Goal: Task Accomplishment & Management: Complete application form

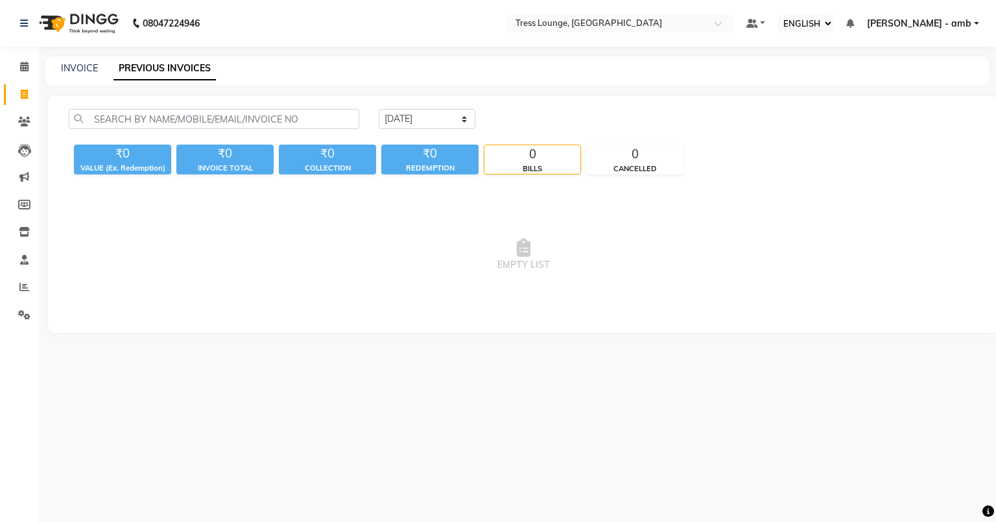
select select "ec"
click at [65, 64] on link "INVOICE" at bounding box center [79, 68] width 37 height 12
select select "service"
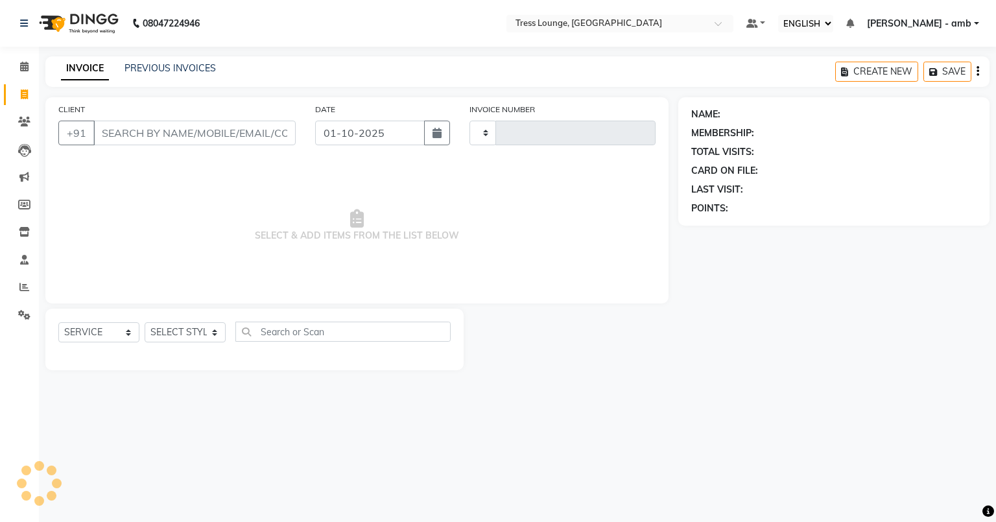
type input "0804"
select select "5899"
click at [106, 127] on input "CLIENT" at bounding box center [194, 133] width 202 height 25
click at [114, 138] on input "CLIENT" at bounding box center [194, 133] width 202 height 25
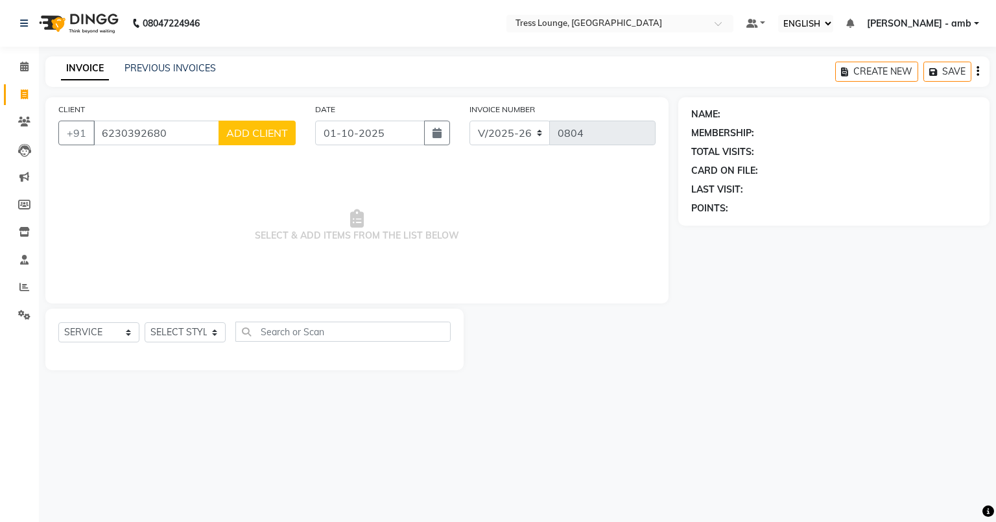
type input "6230392680"
click at [234, 135] on span "ADD CLIENT" at bounding box center [257, 132] width 62 height 13
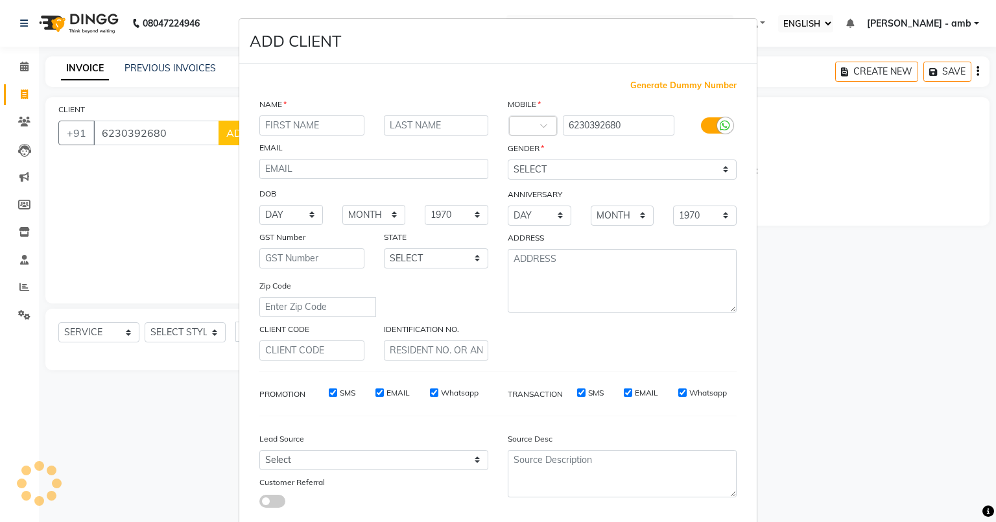
click at [270, 124] on input "text" at bounding box center [311, 125] width 105 height 20
type input "[PERSON_NAME]"
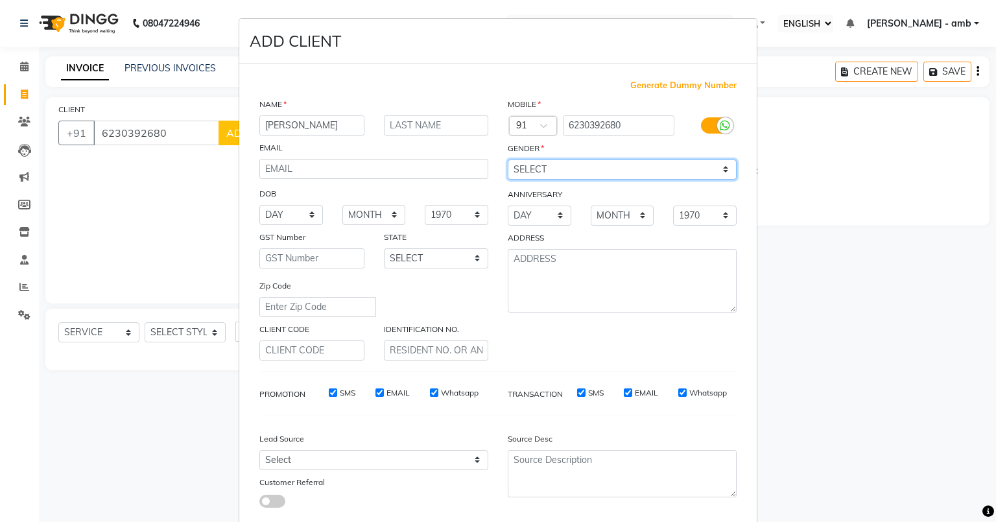
click at [529, 171] on select "SELECT [DEMOGRAPHIC_DATA] [DEMOGRAPHIC_DATA] OTHER PREFER NOT TO SAY" at bounding box center [622, 170] width 229 height 20
select select "[DEMOGRAPHIC_DATA]"
click at [508, 160] on select "SELECT [DEMOGRAPHIC_DATA] [DEMOGRAPHIC_DATA] OTHER PREFER NOT TO SAY" at bounding box center [622, 170] width 229 height 20
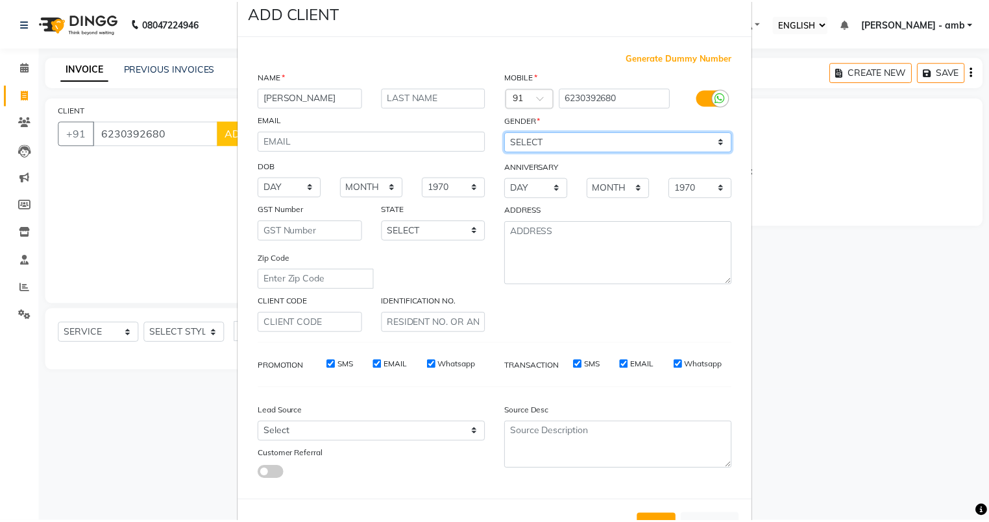
scroll to position [83, 0]
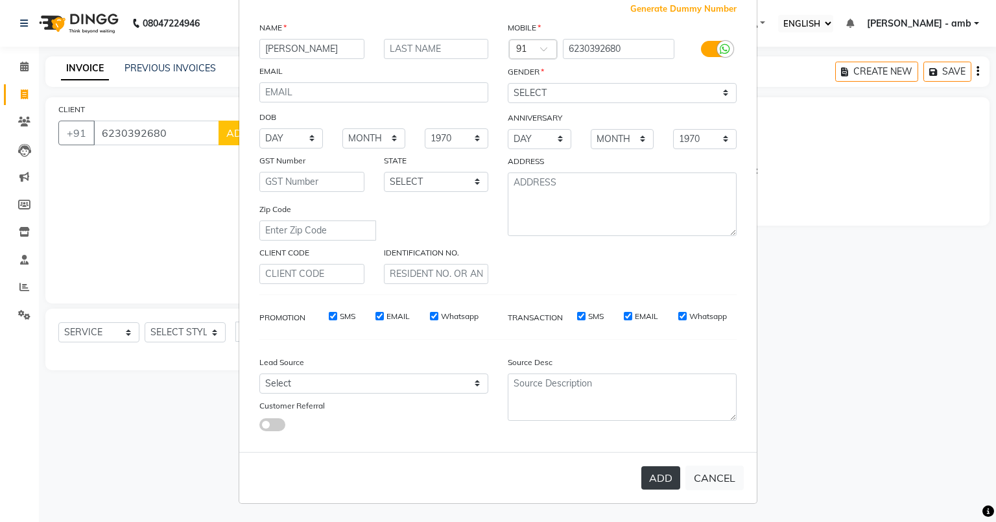
click at [668, 481] on button "ADD" at bounding box center [661, 477] width 39 height 23
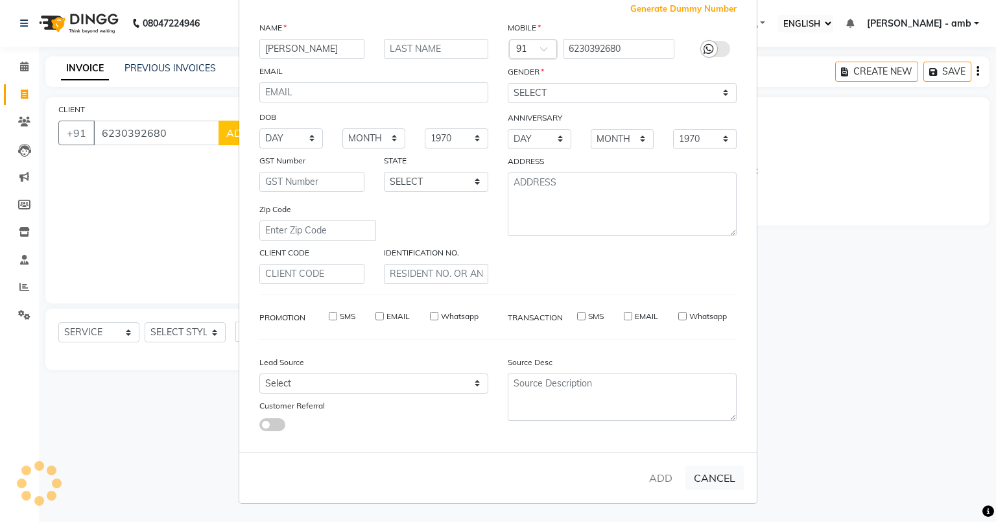
select select
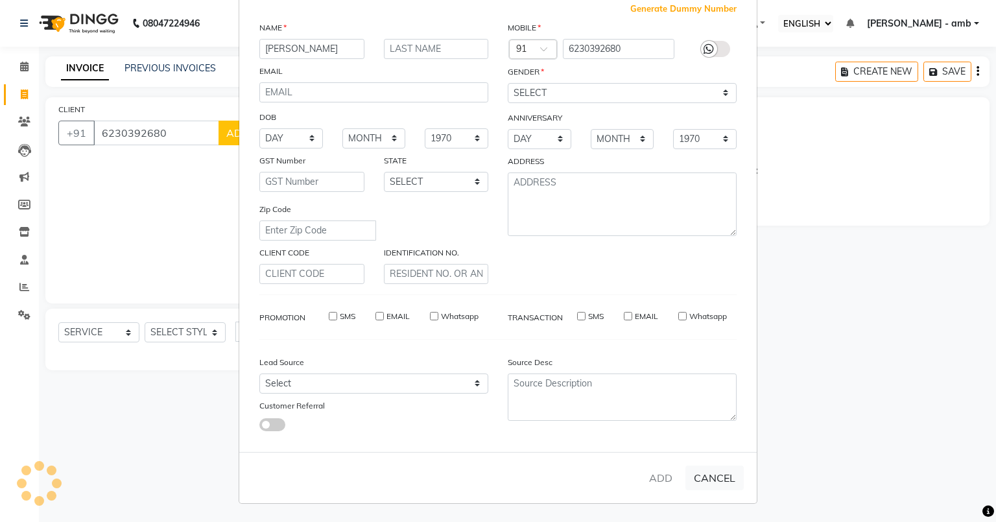
select select
checkbox input "false"
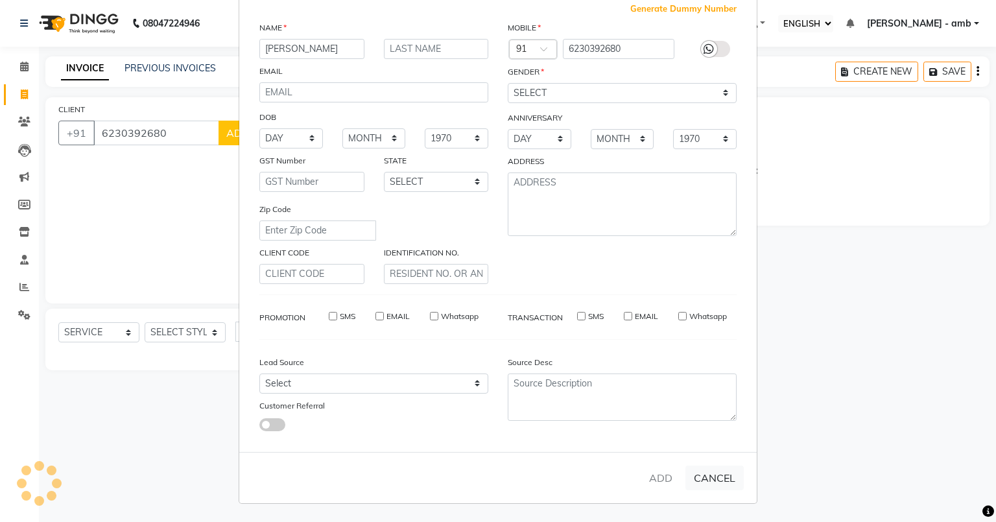
checkbox input "false"
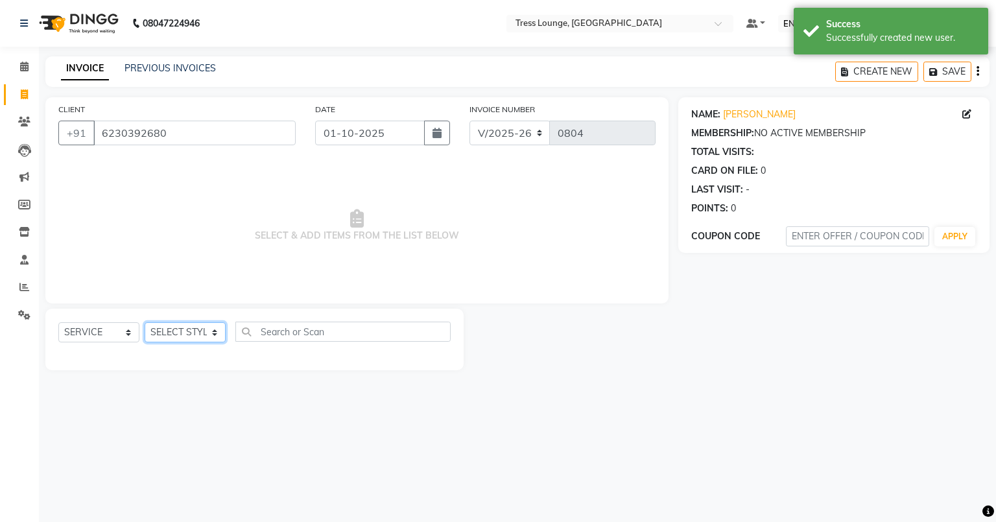
click at [222, 328] on select "SELECT STYLIST [PERSON_NAME] [PERSON_NAME] MOHIT [PERSON_NAME] sukh" at bounding box center [185, 332] width 81 height 20
select select "92884"
click at [145, 323] on select "SELECT STYLIST [PERSON_NAME] [PERSON_NAME] MOHIT [PERSON_NAME] sukh" at bounding box center [185, 332] width 81 height 20
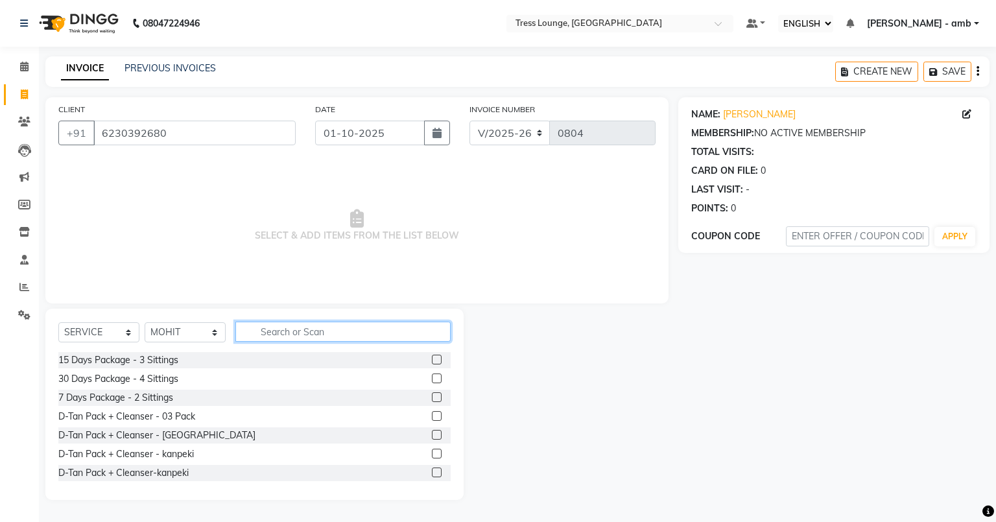
click at [261, 330] on input "text" at bounding box center [342, 332] width 215 height 20
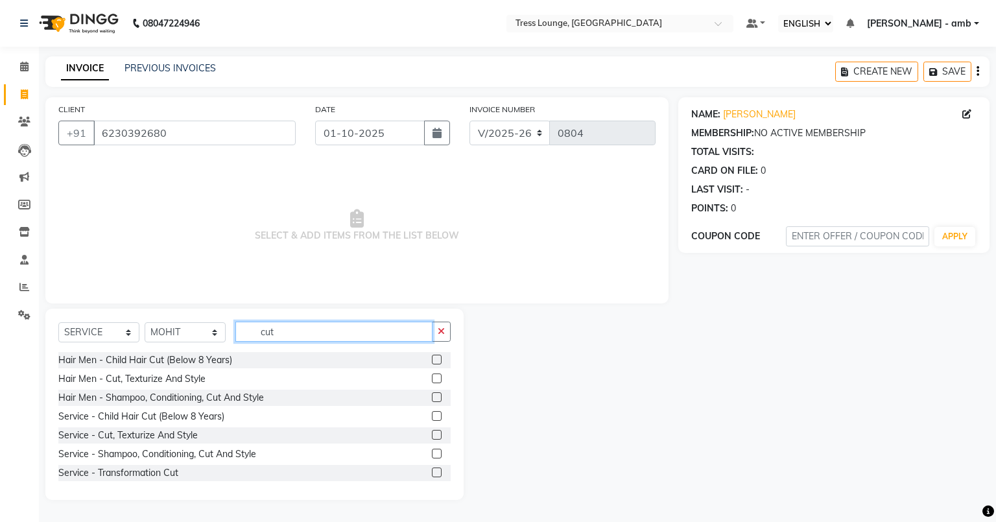
type input "cut"
click at [432, 398] on label at bounding box center [437, 397] width 10 height 10
click at [432, 398] on input "checkbox" at bounding box center [436, 398] width 8 height 8
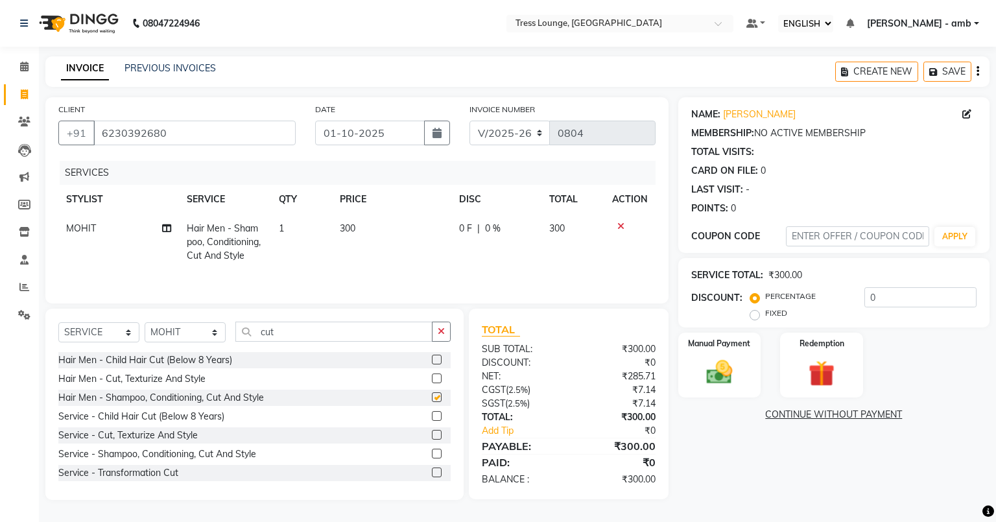
checkbox input "false"
click at [376, 219] on td "300" at bounding box center [391, 242] width 119 height 56
select select "92884"
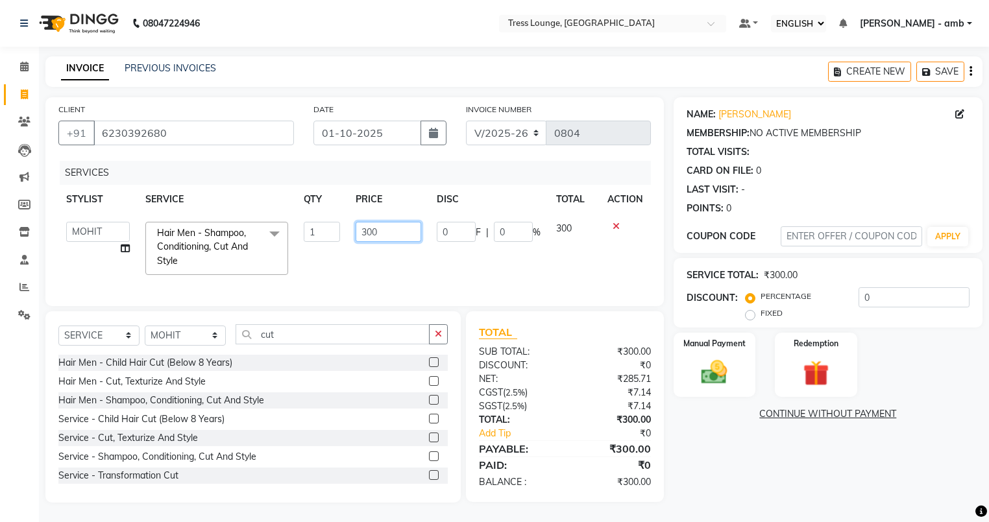
click at [389, 228] on input "300" at bounding box center [387, 232] width 65 height 20
type input "3"
type input "400"
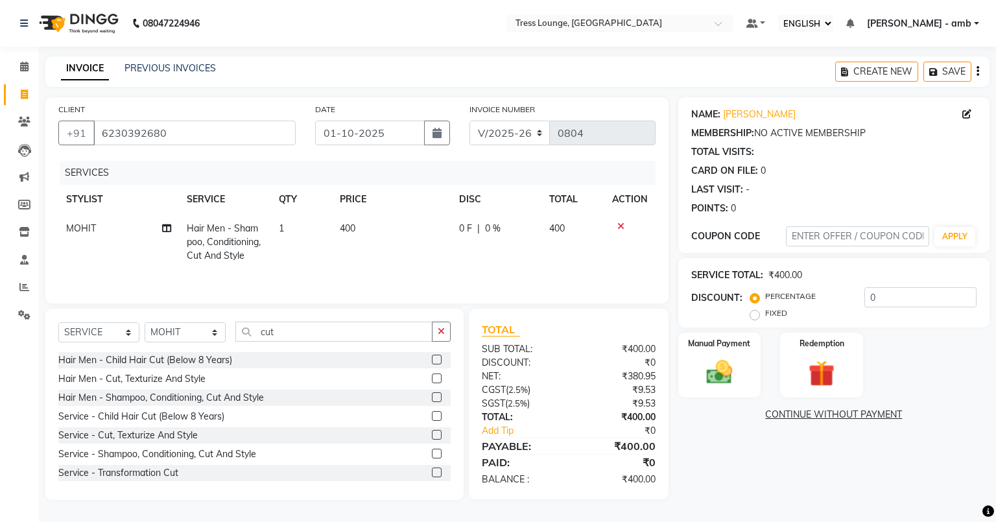
click at [422, 462] on div "Service - Shampoo, Conditioning, Cut And Style" at bounding box center [254, 454] width 392 height 16
click at [721, 365] on img at bounding box center [719, 372] width 44 height 31
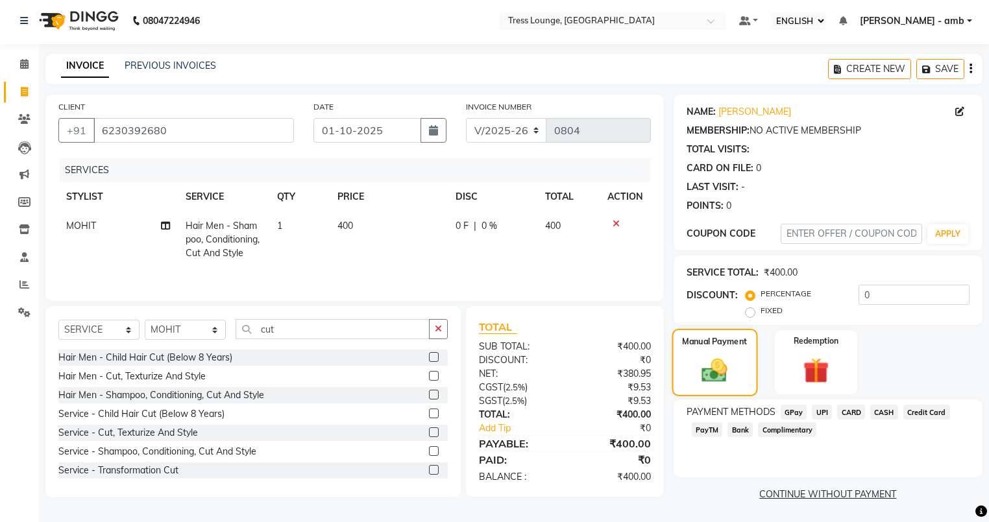
scroll to position [5, 0]
click at [885, 410] on span "CASH" at bounding box center [884, 410] width 28 height 15
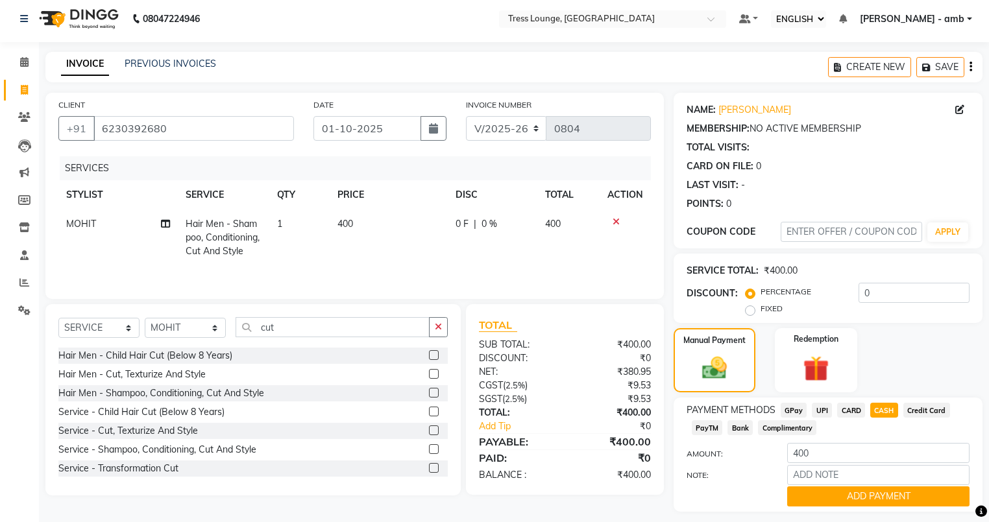
scroll to position [42, 0]
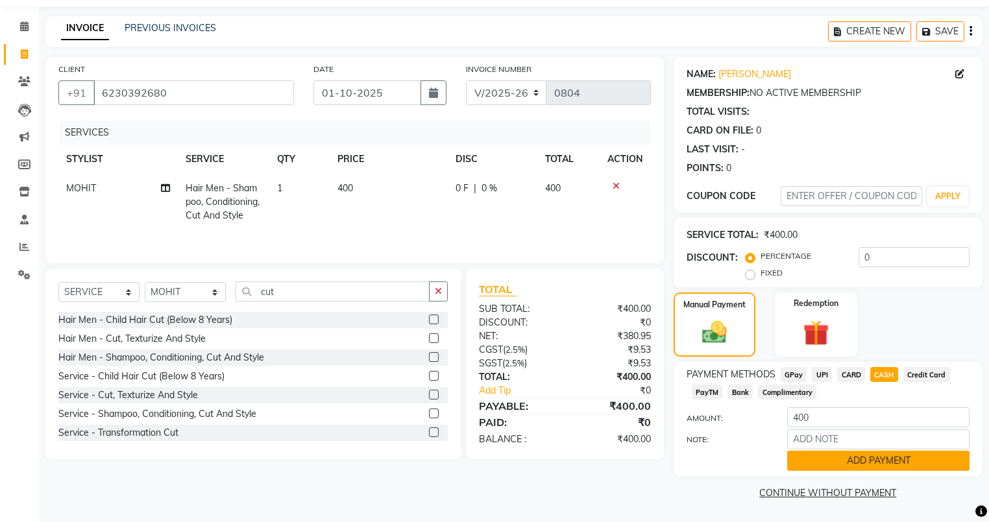
click at [861, 464] on button "ADD PAYMENT" at bounding box center [878, 461] width 182 height 20
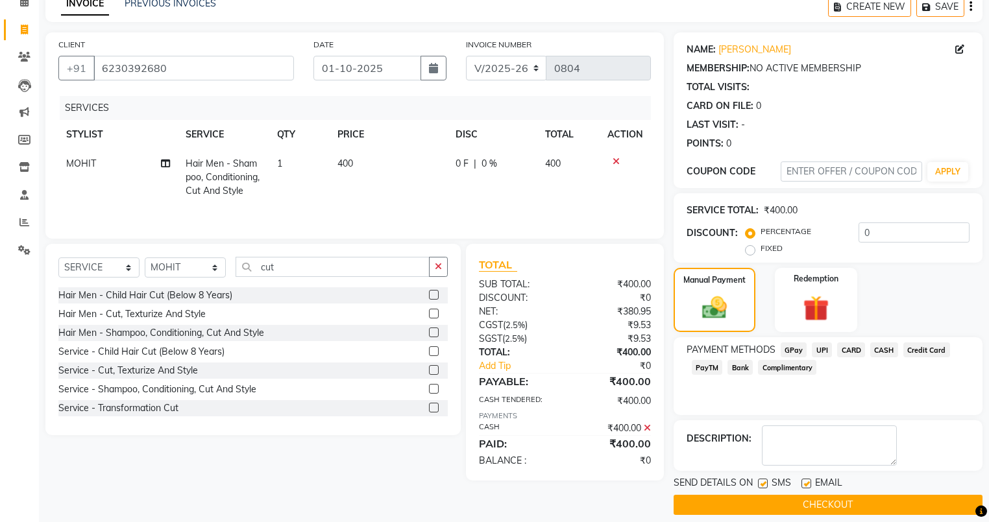
scroll to position [77, 0]
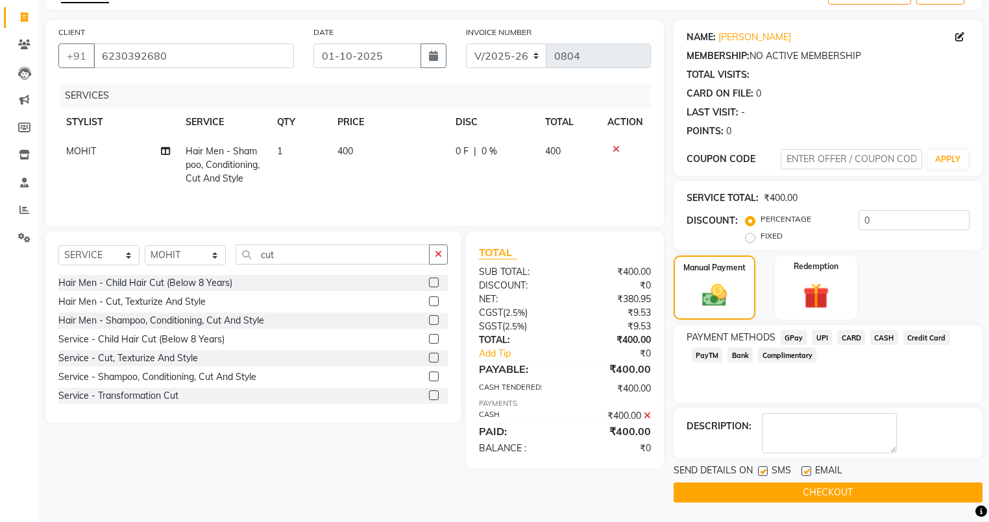
click at [810, 472] on label at bounding box center [806, 471] width 10 height 10
click at [810, 472] on input "checkbox" at bounding box center [805, 472] width 8 height 8
checkbox input "false"
click at [786, 490] on button "CHECKOUT" at bounding box center [827, 493] width 309 height 20
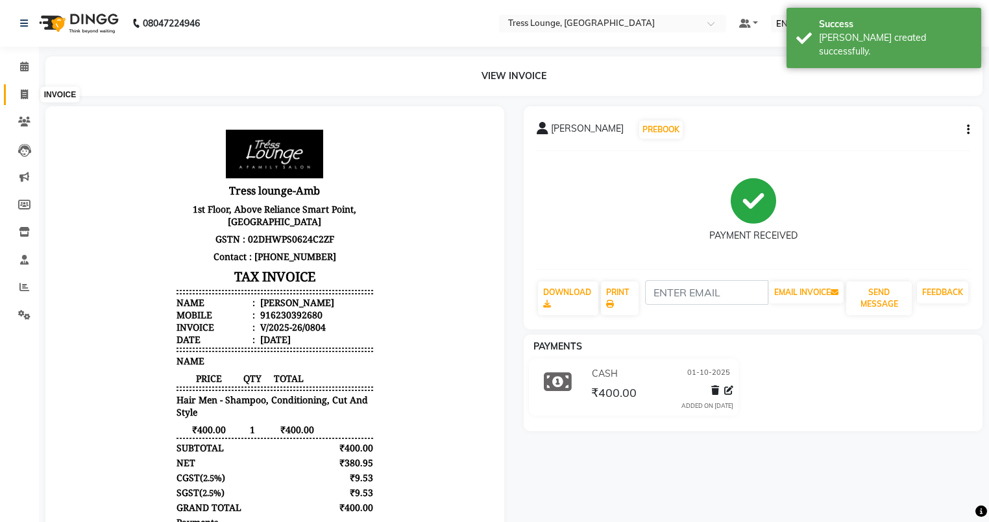
click at [23, 95] on icon at bounding box center [24, 95] width 7 height 10
select select "service"
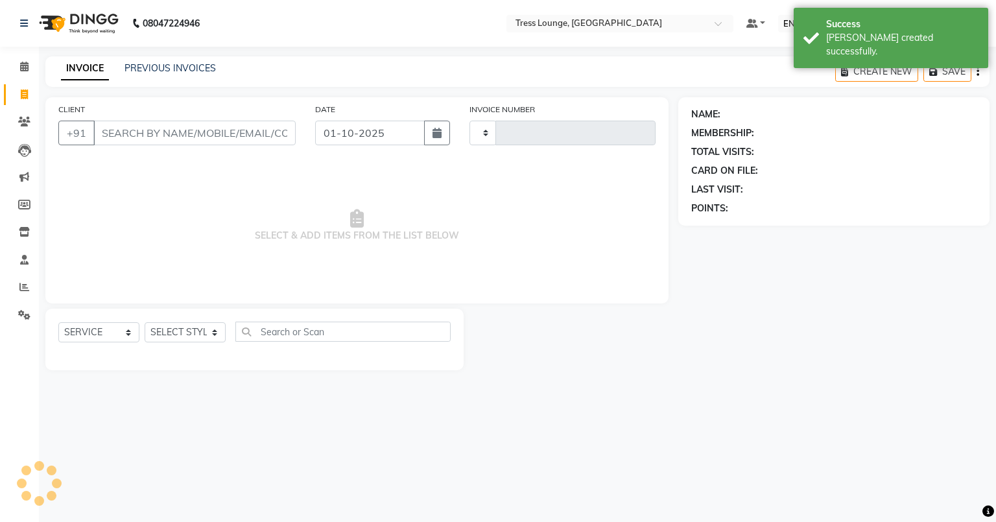
type input "0805"
select select "5899"
click at [140, 67] on link "PREVIOUS INVOICES" at bounding box center [170, 68] width 91 height 12
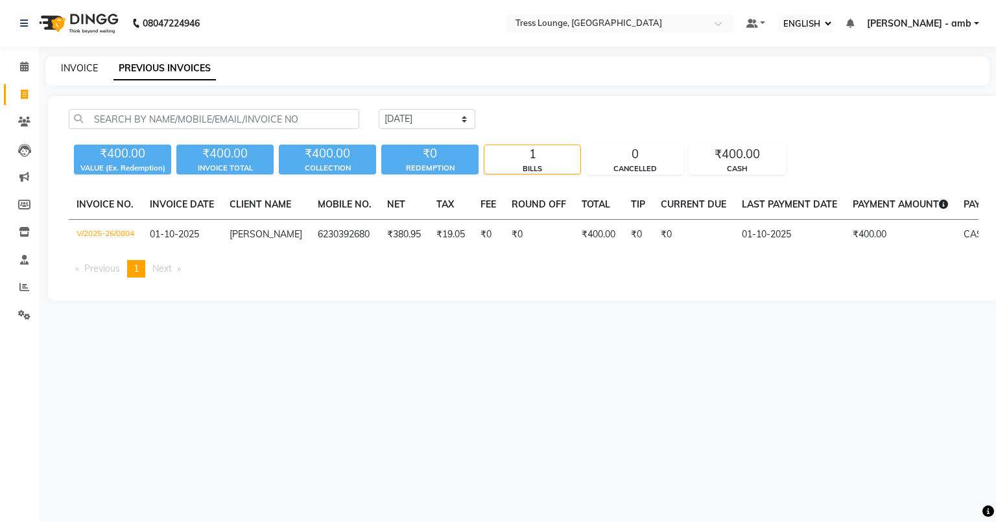
click at [75, 67] on link "INVOICE" at bounding box center [79, 68] width 37 height 12
select select "5899"
select select "service"
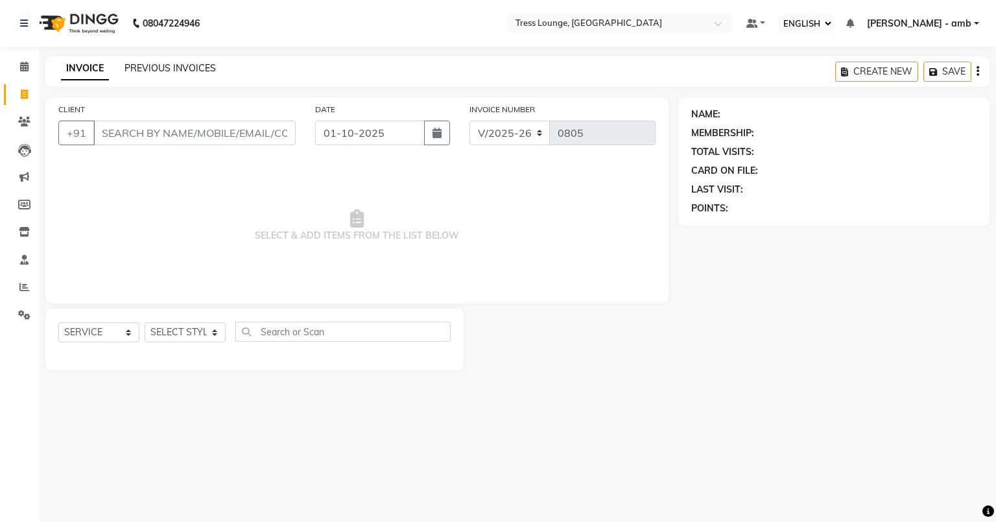
click at [178, 69] on link "PREVIOUS INVOICES" at bounding box center [170, 68] width 91 height 12
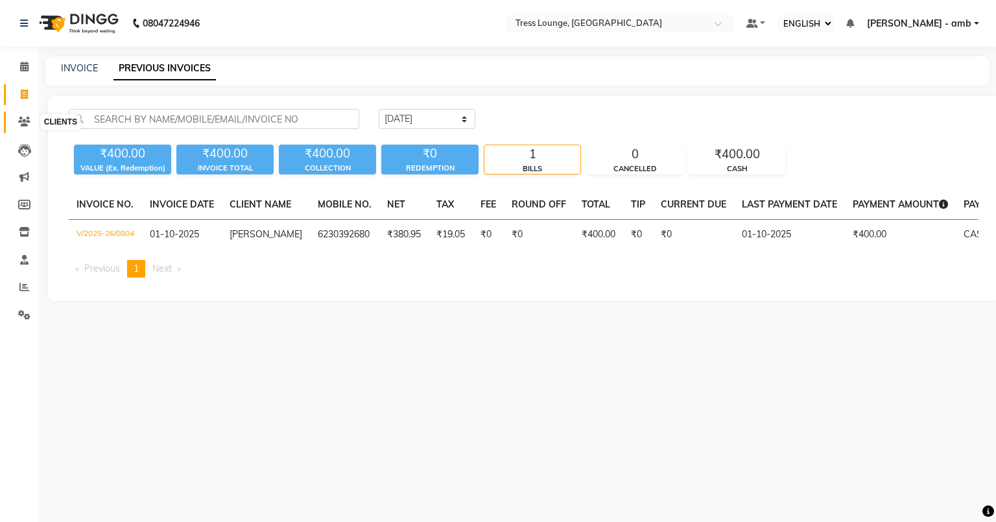
click at [24, 119] on icon at bounding box center [24, 122] width 12 height 10
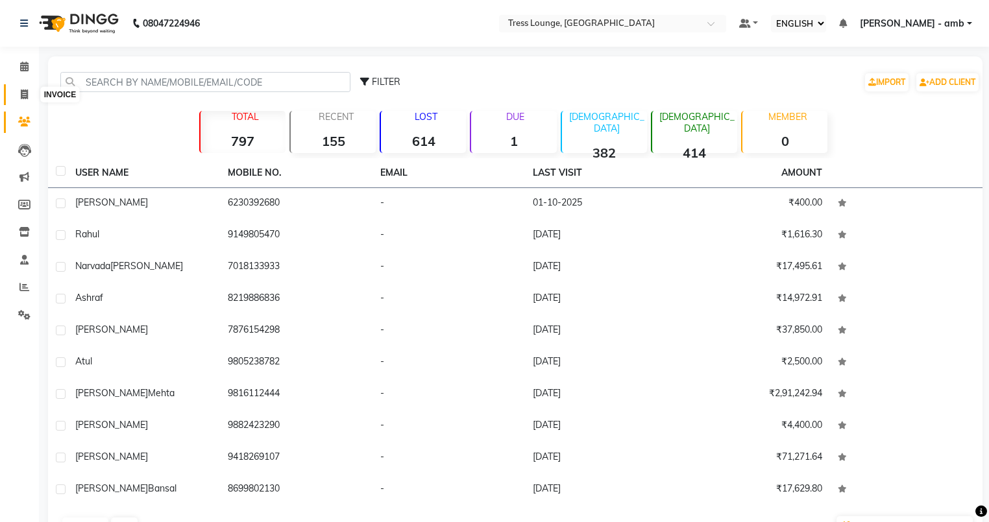
click at [21, 97] on icon at bounding box center [24, 95] width 7 height 10
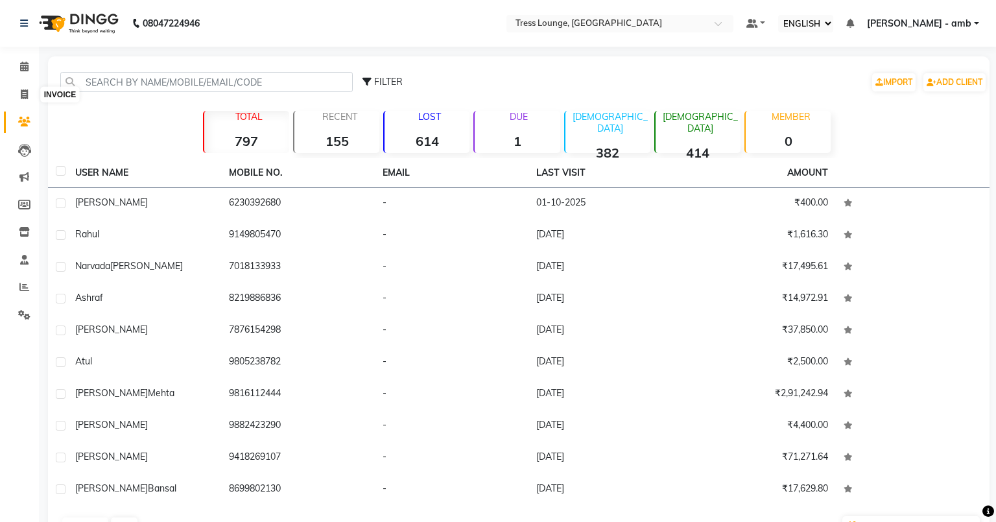
select select "5899"
select select "service"
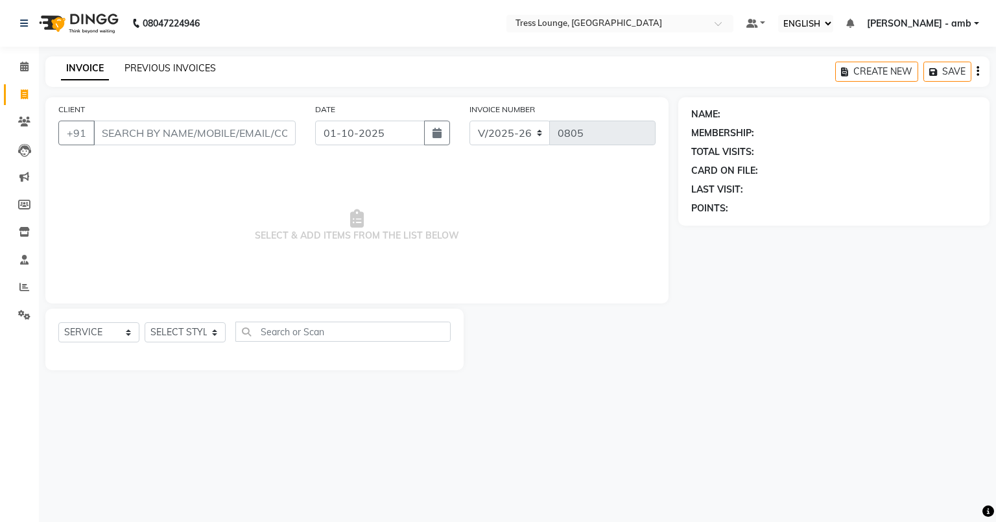
click at [179, 66] on link "PREVIOUS INVOICES" at bounding box center [170, 68] width 91 height 12
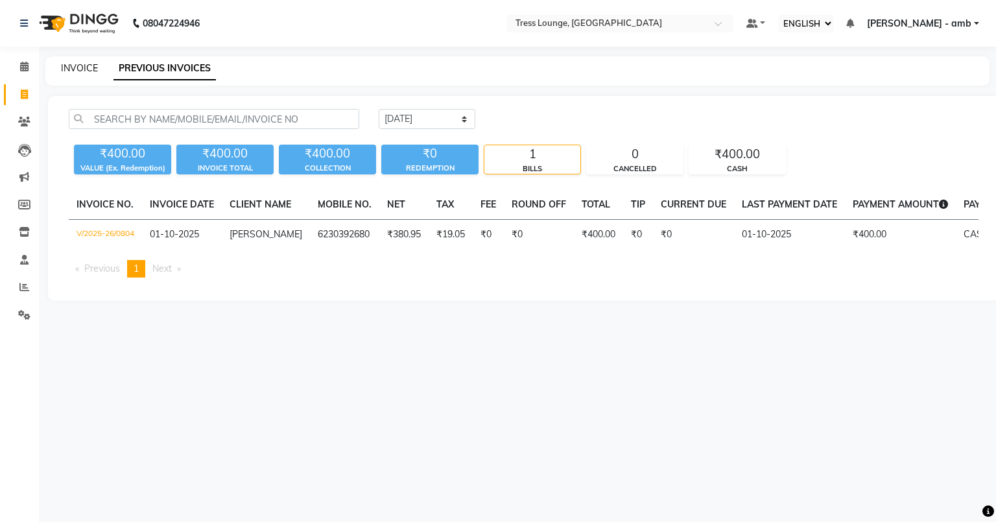
click at [65, 66] on link "INVOICE" at bounding box center [79, 68] width 37 height 12
select select "service"
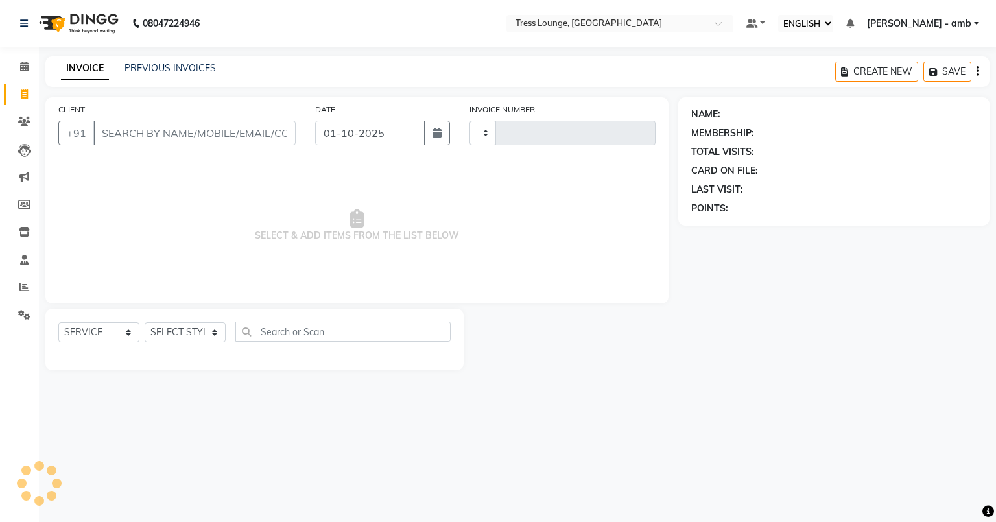
type input "0805"
select select "5899"
click at [174, 60] on div "INVOICE PREVIOUS INVOICES CREATE NEW SAVE" at bounding box center [517, 71] width 945 height 30
click at [174, 65] on link "PREVIOUS INVOICES" at bounding box center [170, 68] width 91 height 12
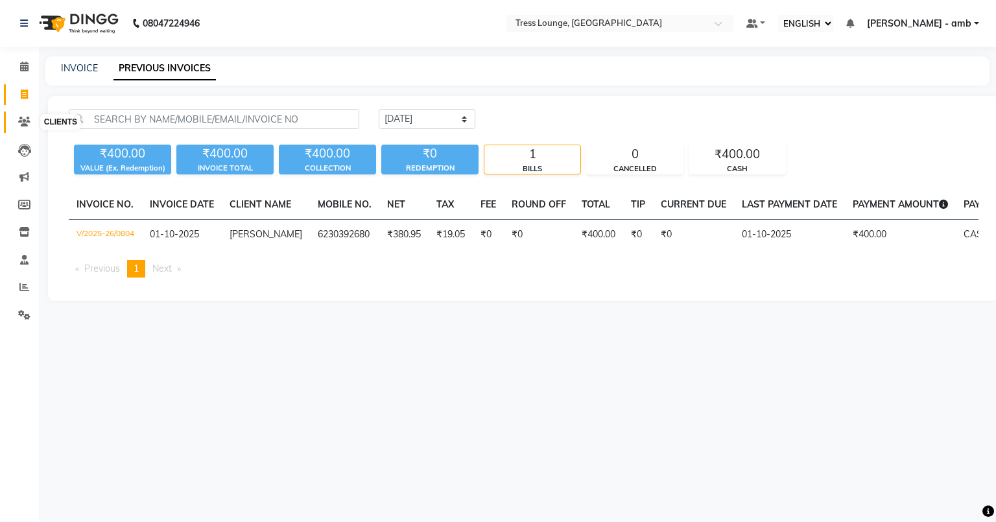
click at [25, 124] on icon at bounding box center [24, 122] width 12 height 10
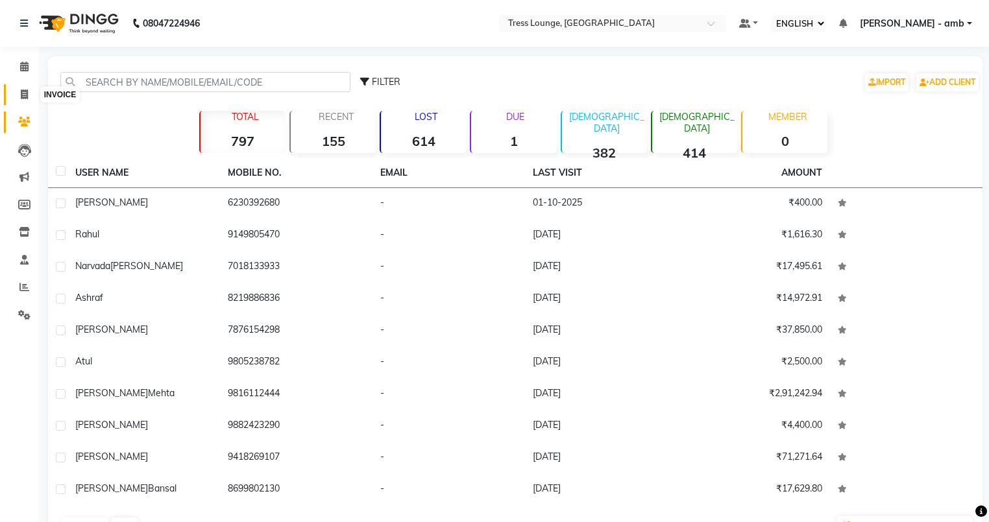
click at [21, 91] on icon at bounding box center [24, 95] width 7 height 10
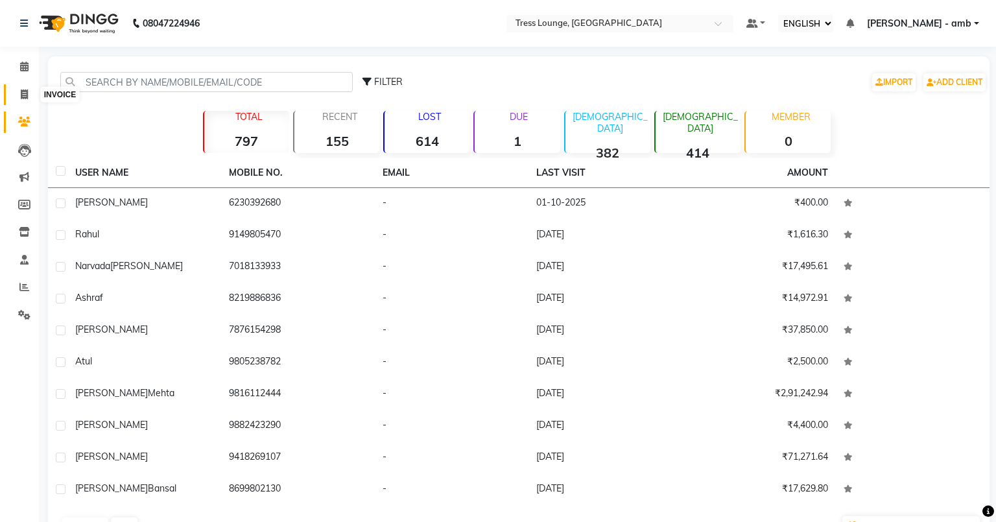
select select "5899"
select select "service"
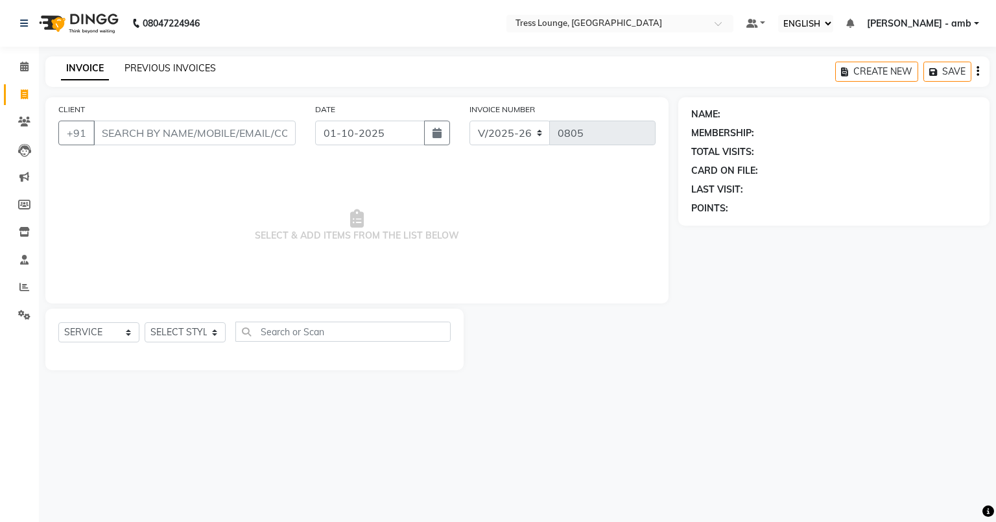
click at [171, 67] on link "PREVIOUS INVOICES" at bounding box center [170, 68] width 91 height 12
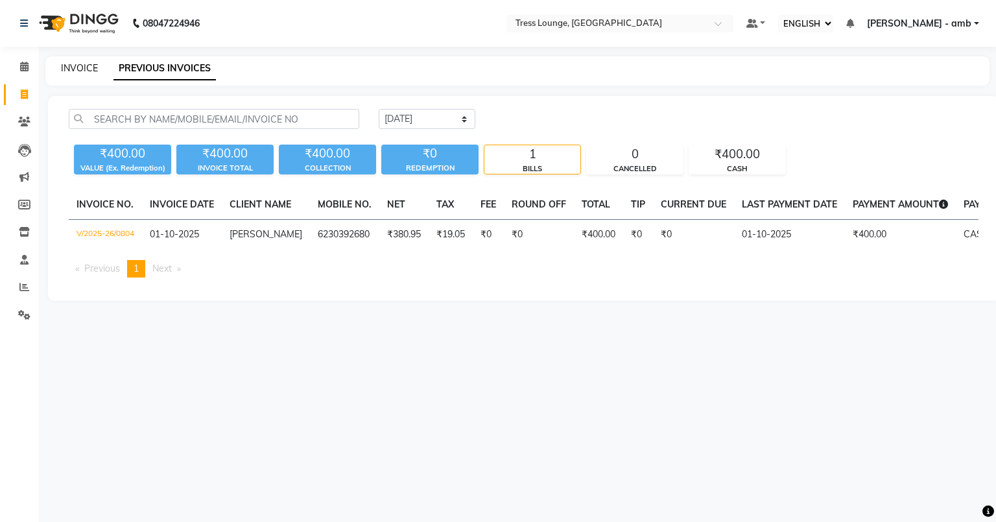
click at [77, 69] on link "INVOICE" at bounding box center [79, 68] width 37 height 12
select select "service"
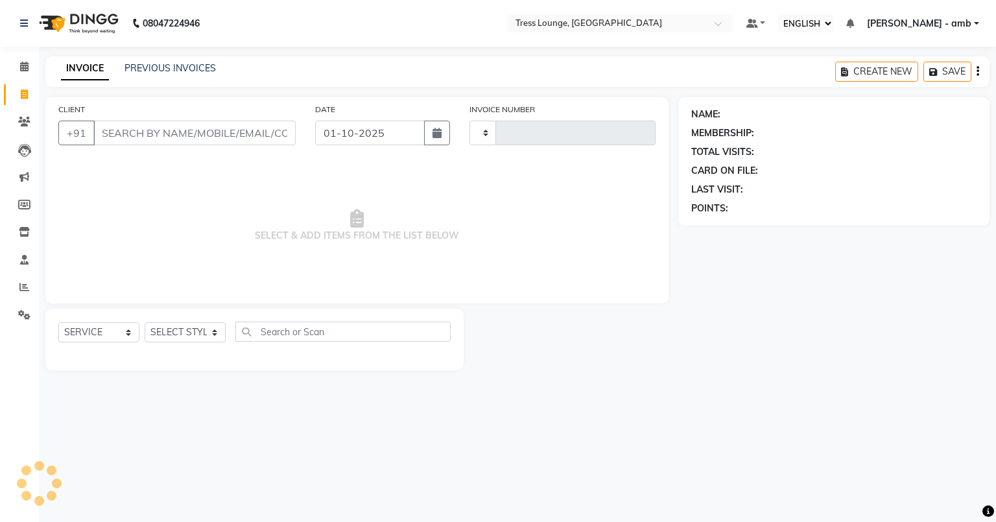
type input "0805"
select select "5899"
click at [185, 67] on link "PREVIOUS INVOICES" at bounding box center [170, 68] width 91 height 12
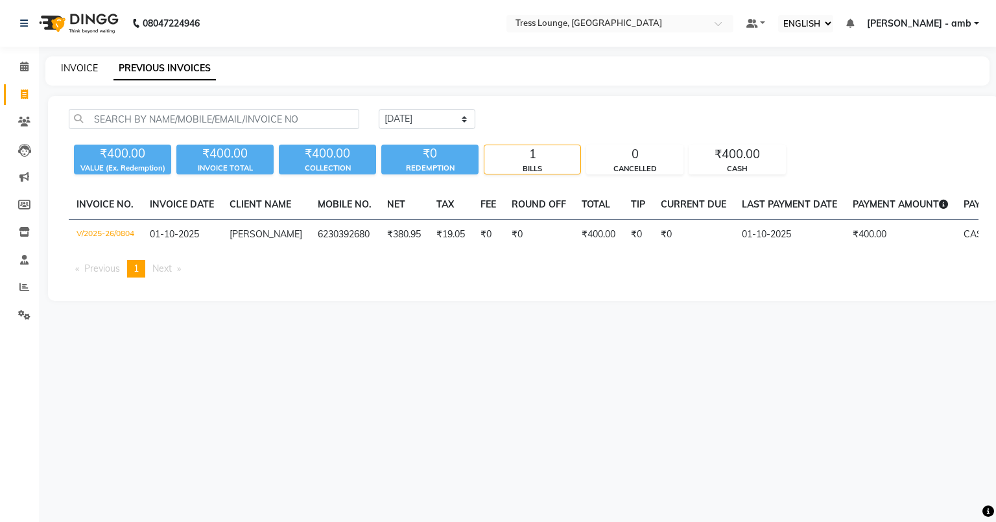
click at [83, 66] on link "INVOICE" at bounding box center [79, 68] width 37 height 12
select select "5899"
select select "service"
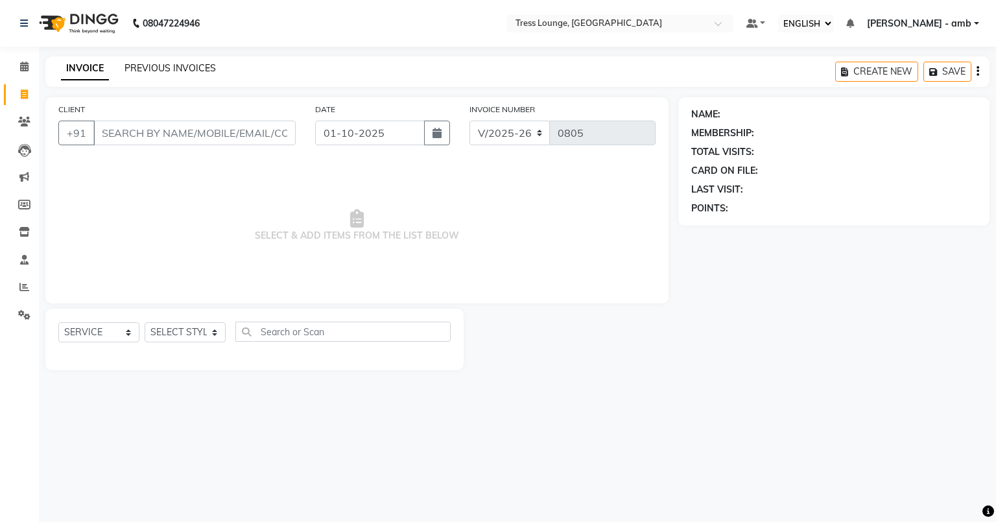
click at [134, 69] on link "PREVIOUS INVOICES" at bounding box center [170, 68] width 91 height 12
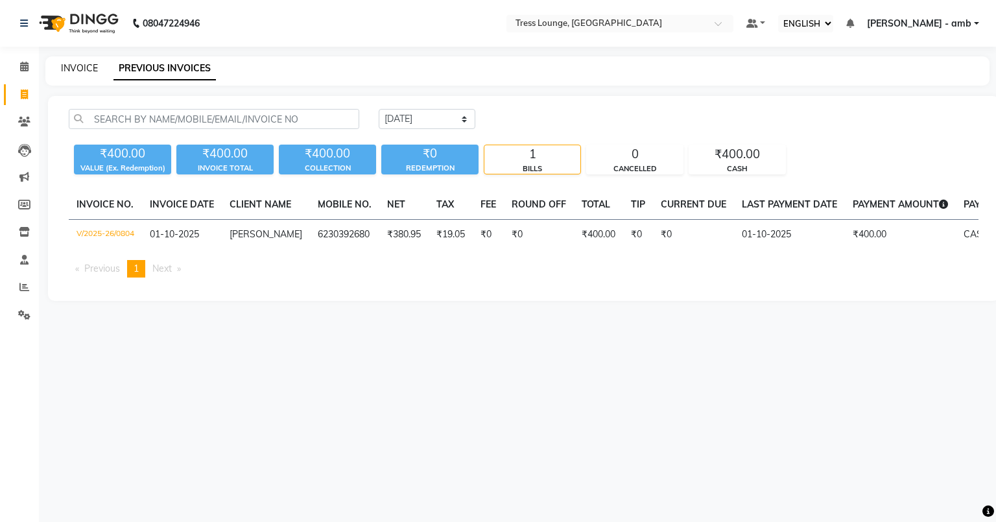
click at [85, 70] on link "INVOICE" at bounding box center [79, 68] width 37 height 12
select select "service"
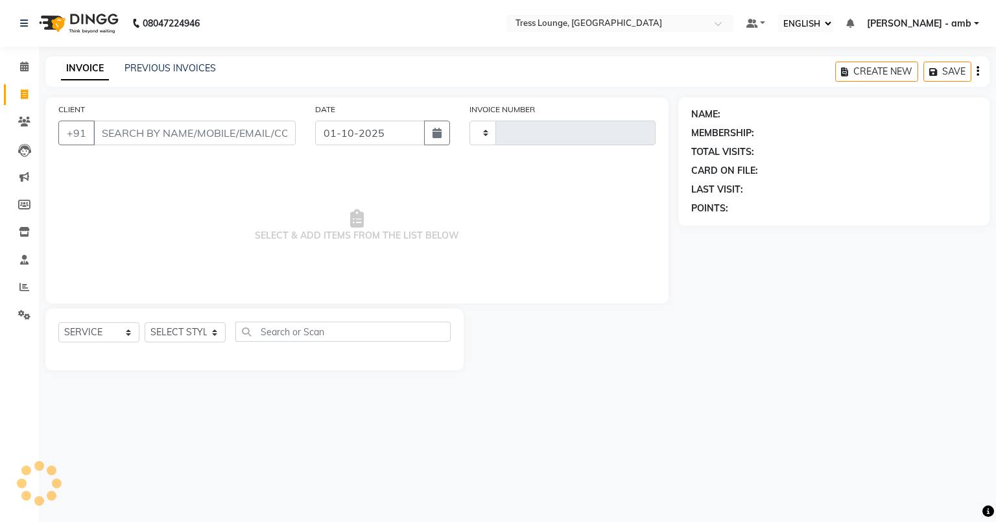
type input "0805"
select select "5899"
click at [197, 64] on link "PREVIOUS INVOICES" at bounding box center [170, 68] width 91 height 12
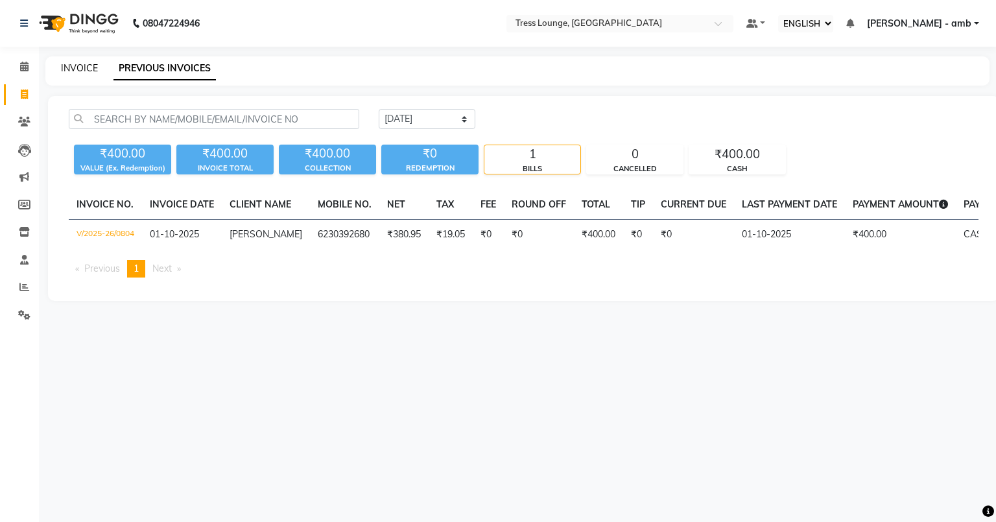
click at [69, 65] on link "INVOICE" at bounding box center [79, 68] width 37 height 12
select select "5899"
select select "service"
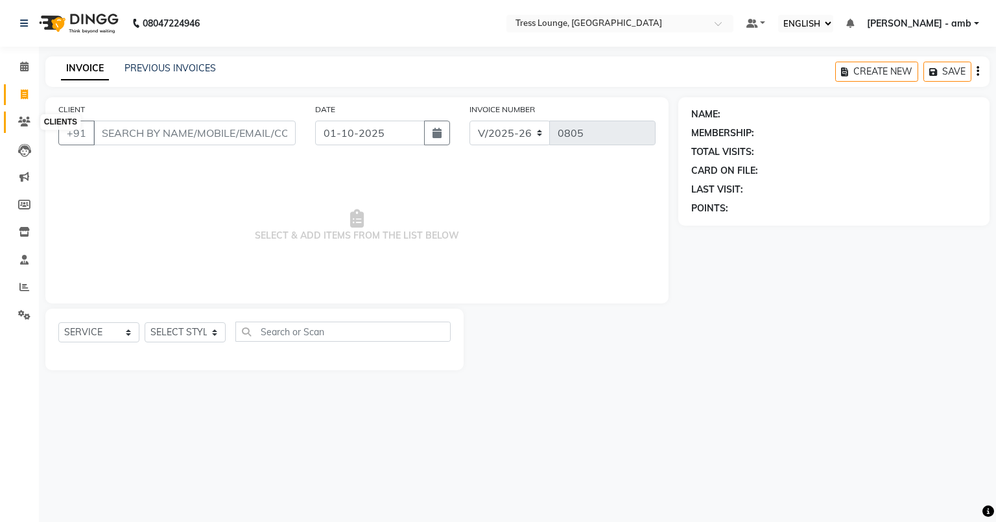
click at [21, 121] on icon at bounding box center [24, 122] width 12 height 10
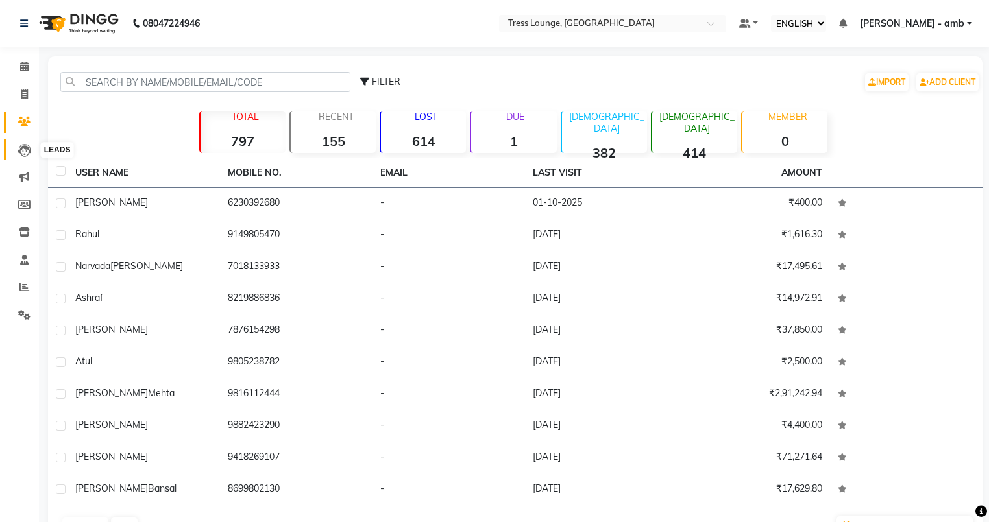
click at [21, 148] on icon at bounding box center [24, 150] width 13 height 13
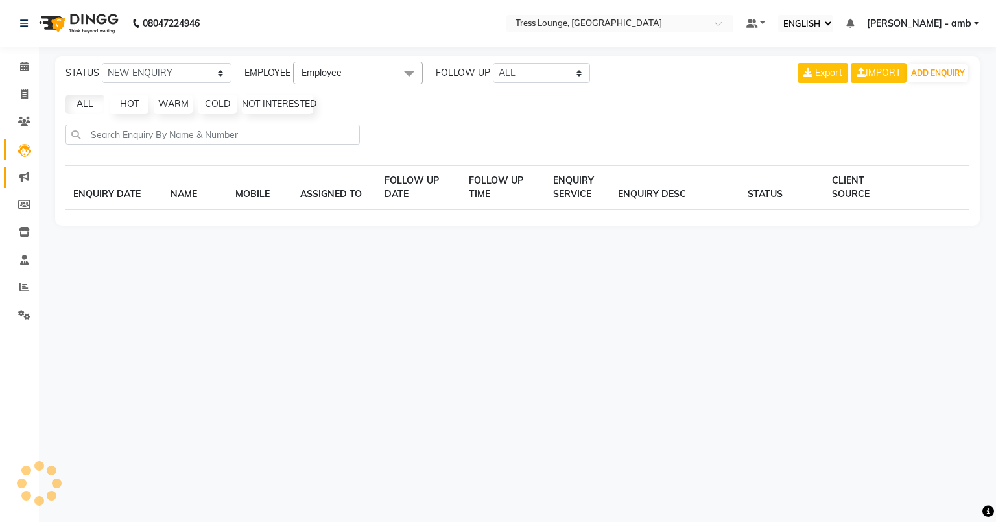
select select "10"
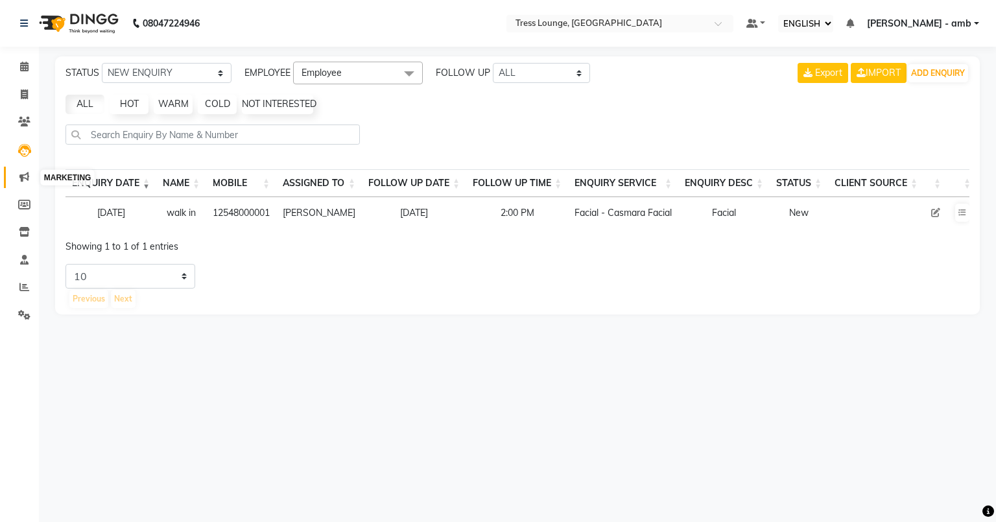
click at [19, 176] on icon at bounding box center [24, 177] width 10 height 10
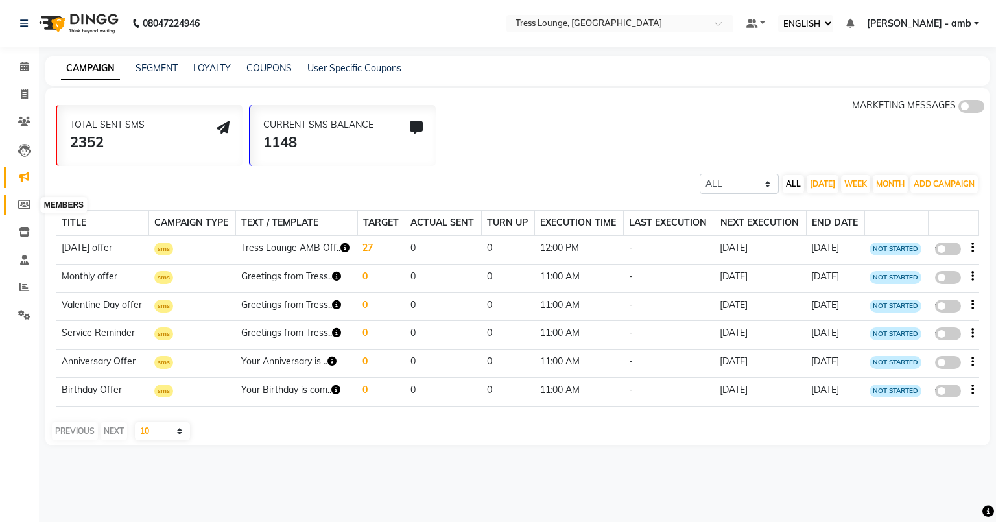
click at [23, 204] on icon at bounding box center [24, 205] width 12 height 10
select select
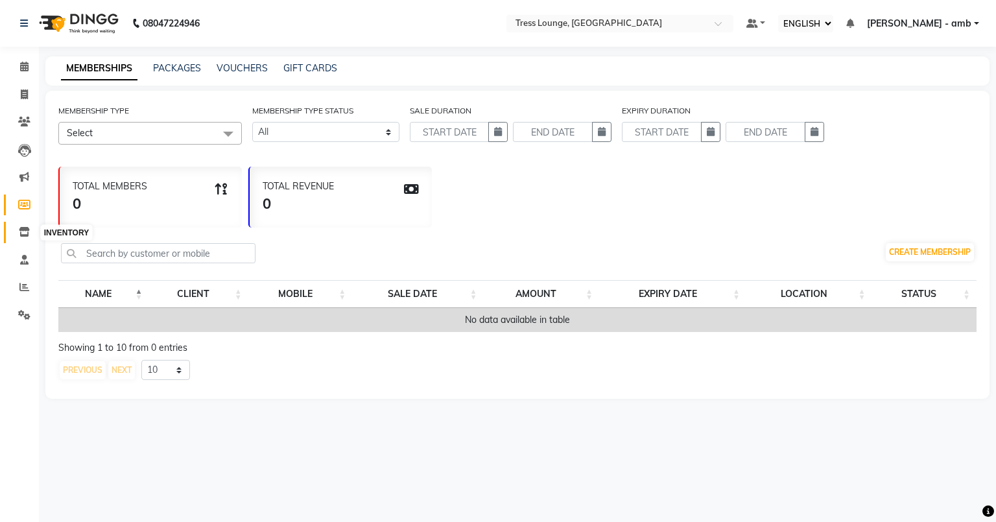
click at [21, 234] on icon at bounding box center [24, 232] width 11 height 10
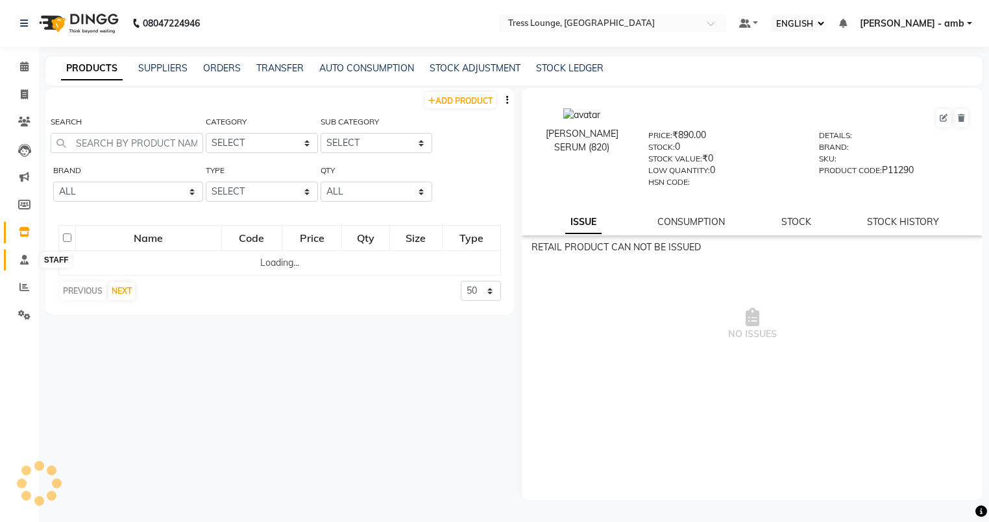
click at [20, 261] on icon at bounding box center [24, 260] width 8 height 10
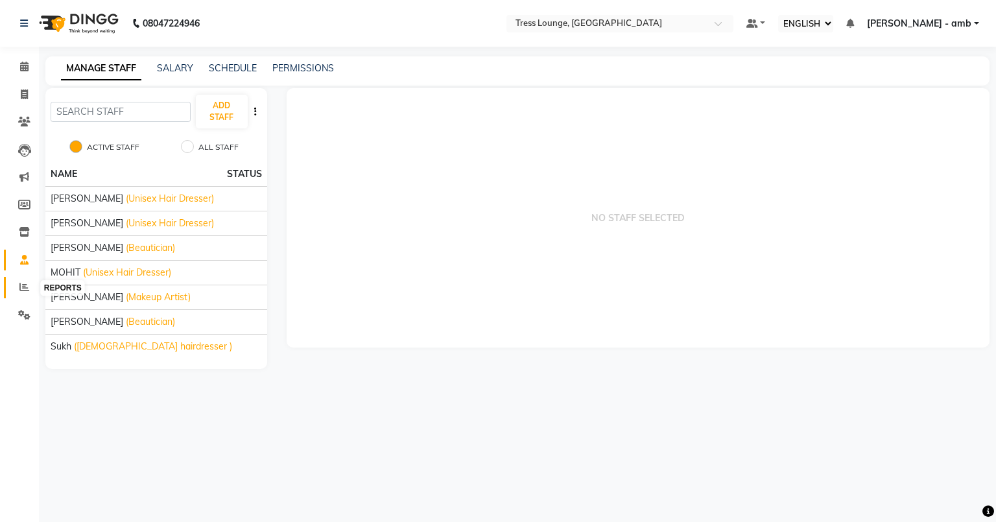
click at [19, 292] on icon at bounding box center [24, 287] width 10 height 10
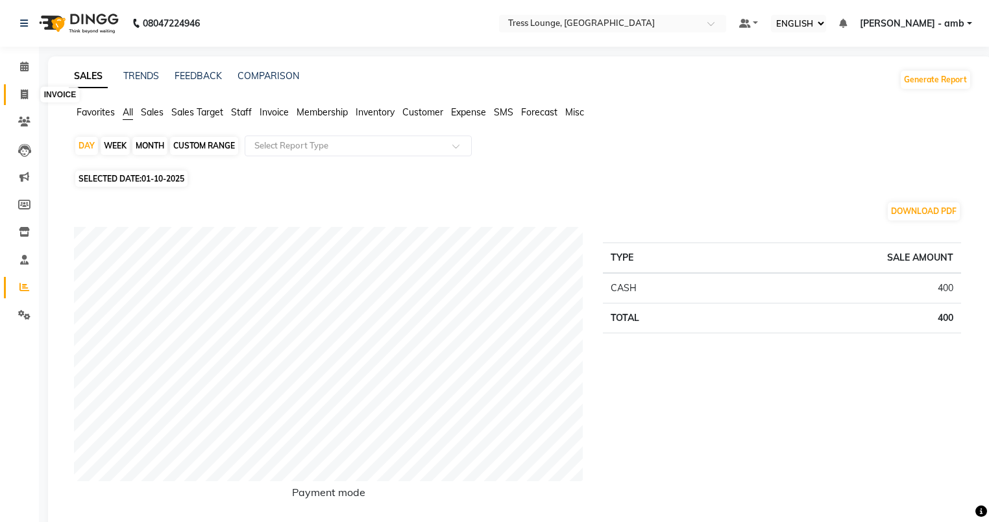
click at [25, 93] on icon at bounding box center [24, 95] width 7 height 10
select select "service"
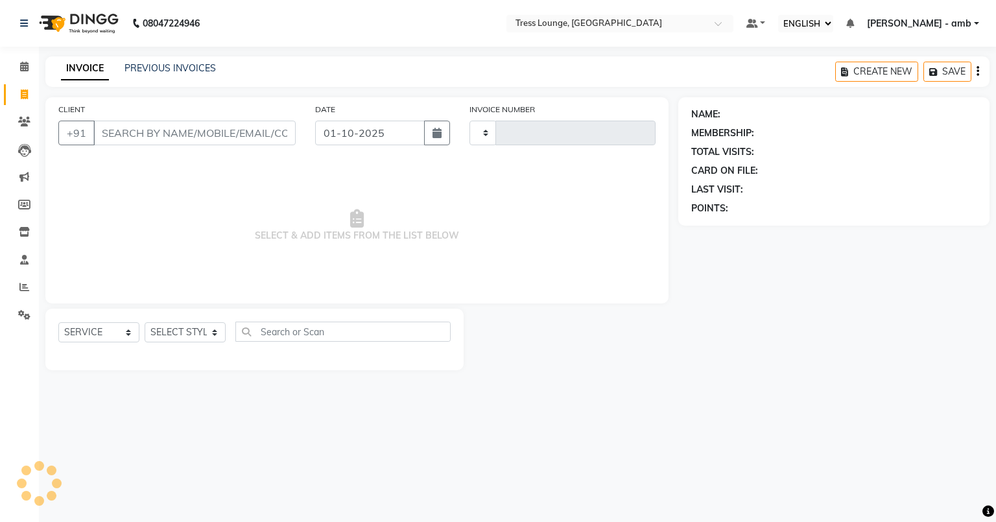
type input "0805"
select select "5899"
click at [163, 67] on link "PREVIOUS INVOICES" at bounding box center [170, 68] width 91 height 12
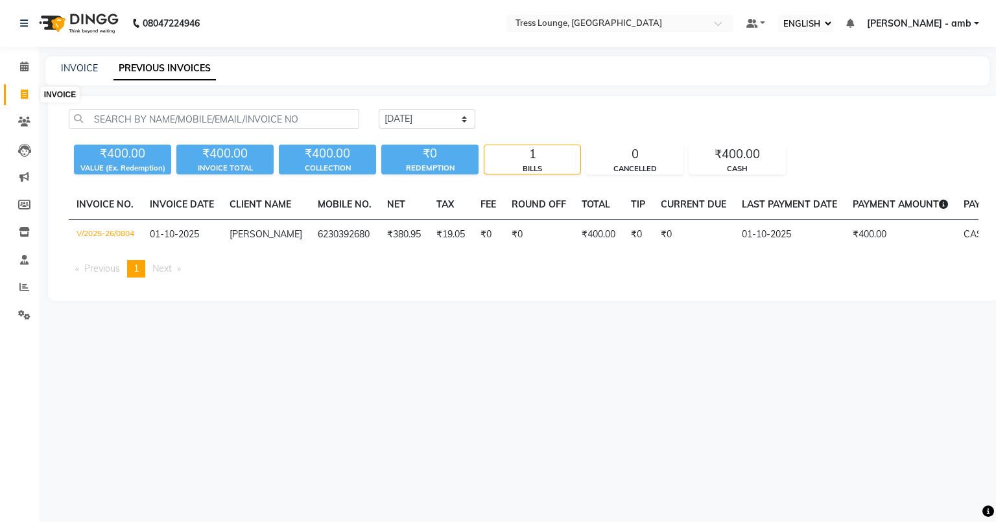
click at [21, 93] on icon at bounding box center [24, 95] width 7 height 10
select select "5899"
select select "service"
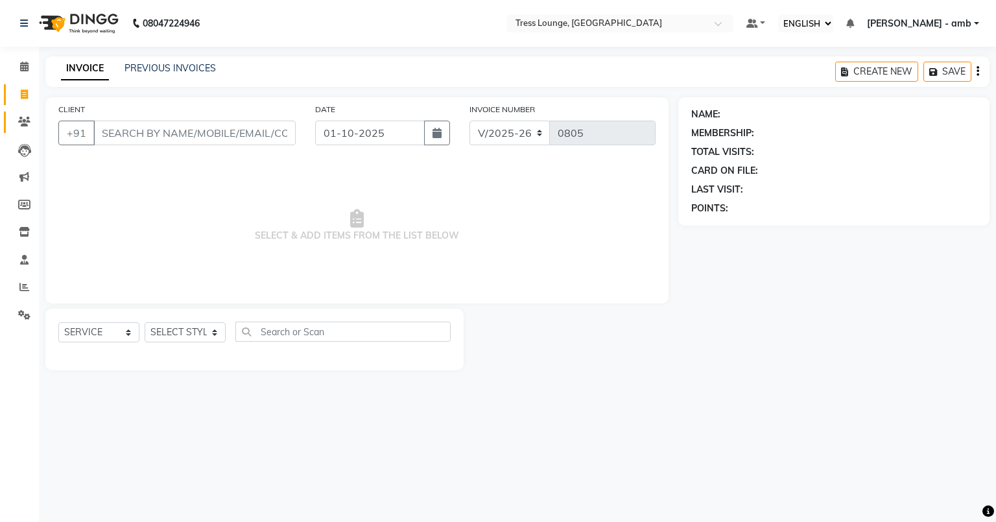
click at [31, 112] on link "CLIENTS" at bounding box center [19, 122] width 31 height 21
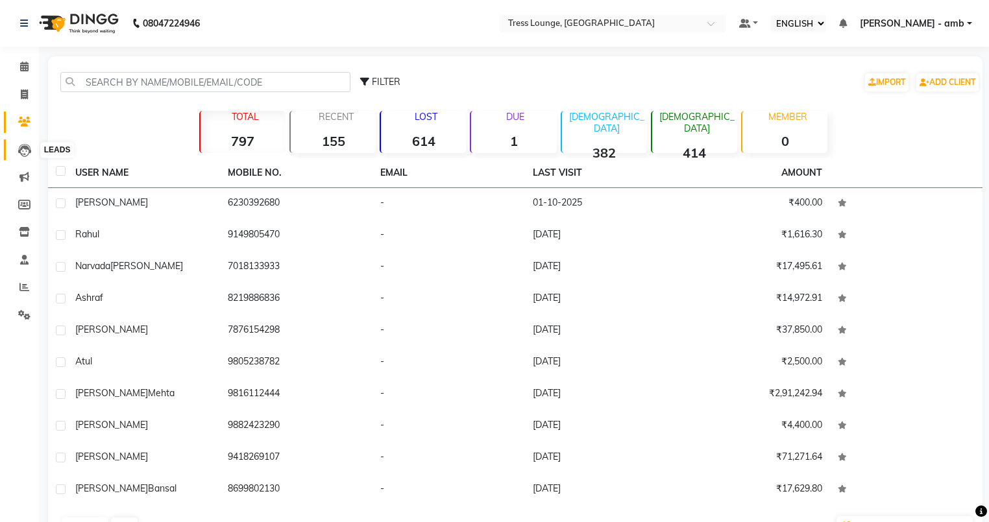
click at [14, 150] on span at bounding box center [24, 150] width 23 height 15
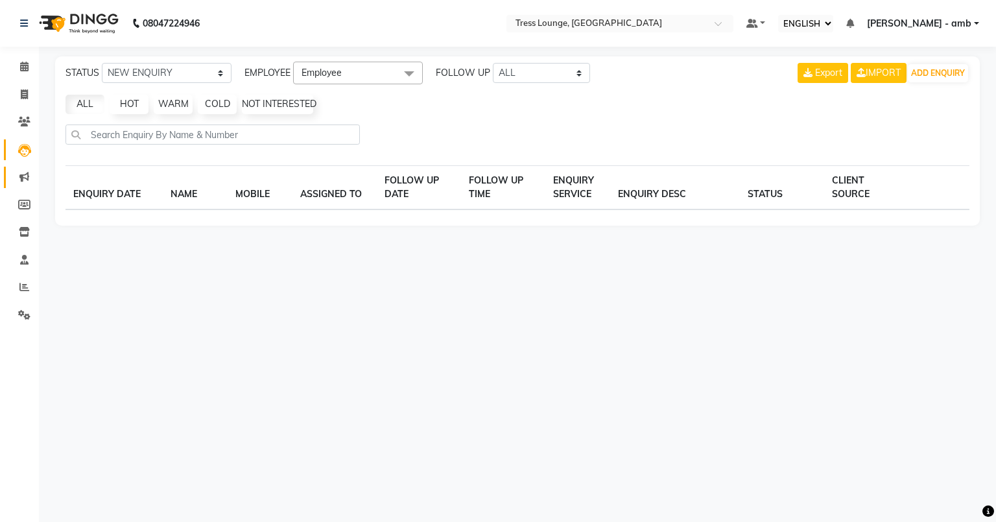
select select "10"
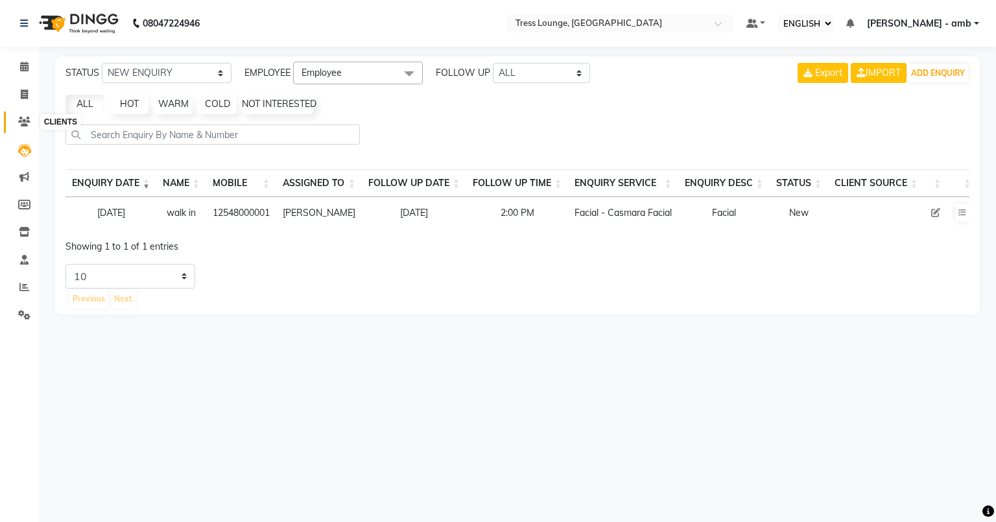
click at [18, 121] on icon at bounding box center [24, 122] width 12 height 10
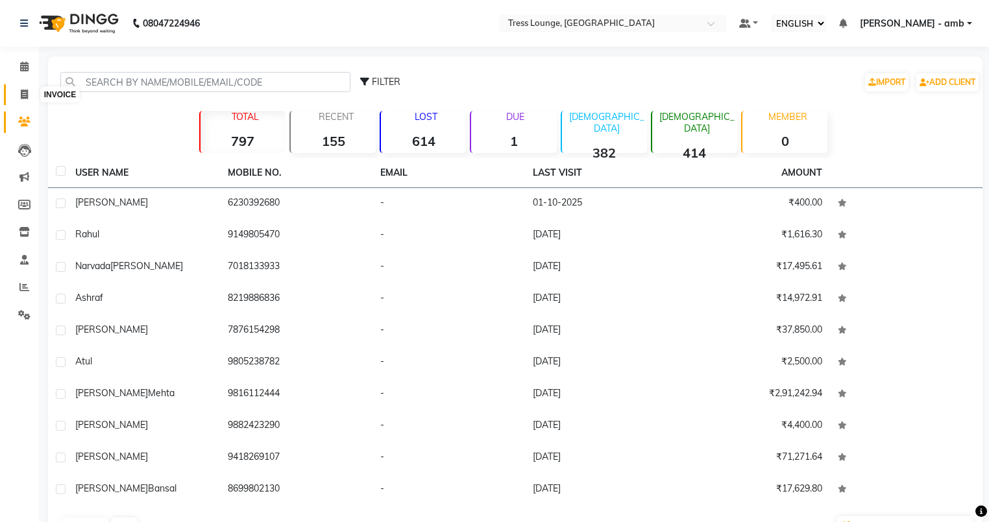
click at [19, 97] on span at bounding box center [24, 95] width 23 height 15
select select "service"
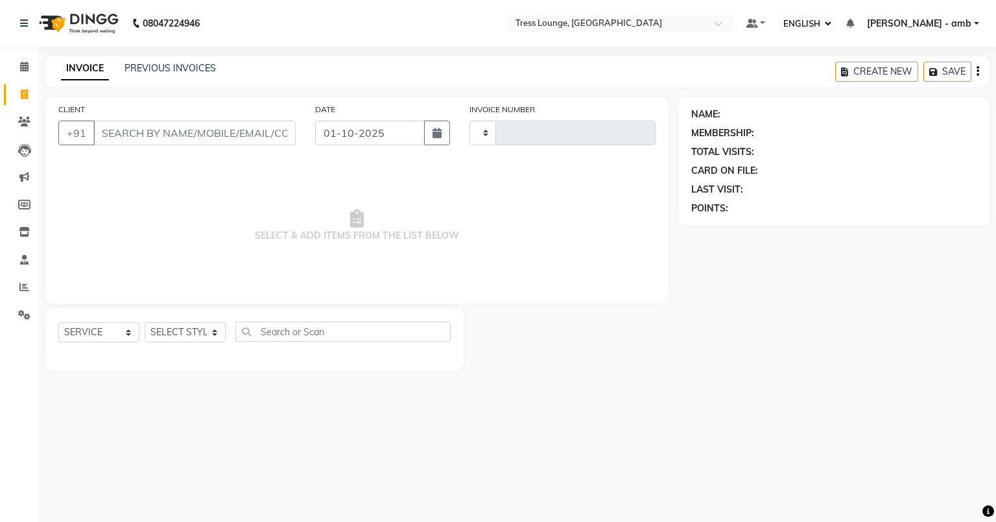
type input "0805"
select select "5899"
click at [201, 73] on link "PREVIOUS INVOICES" at bounding box center [170, 68] width 91 height 12
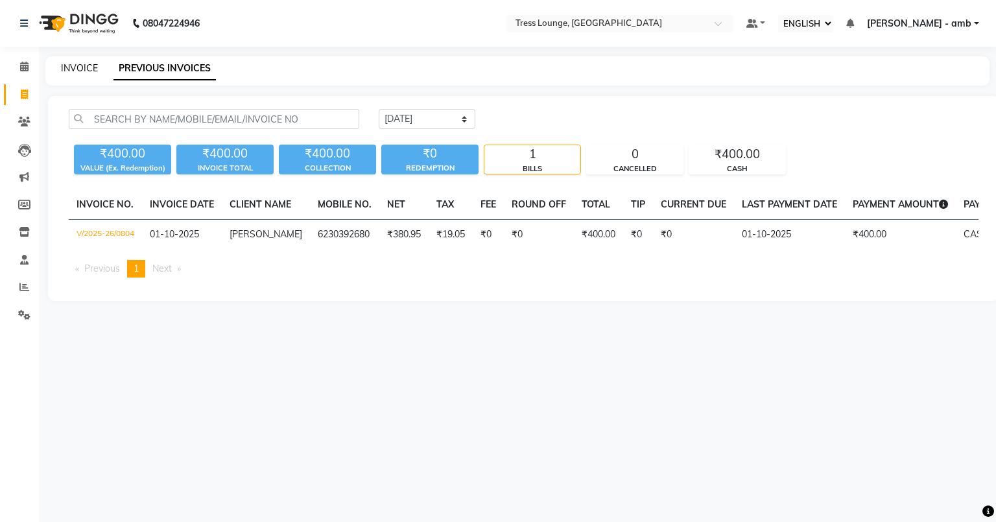
click at [78, 66] on link "INVOICE" at bounding box center [79, 68] width 37 height 12
select select "5899"
select select "service"
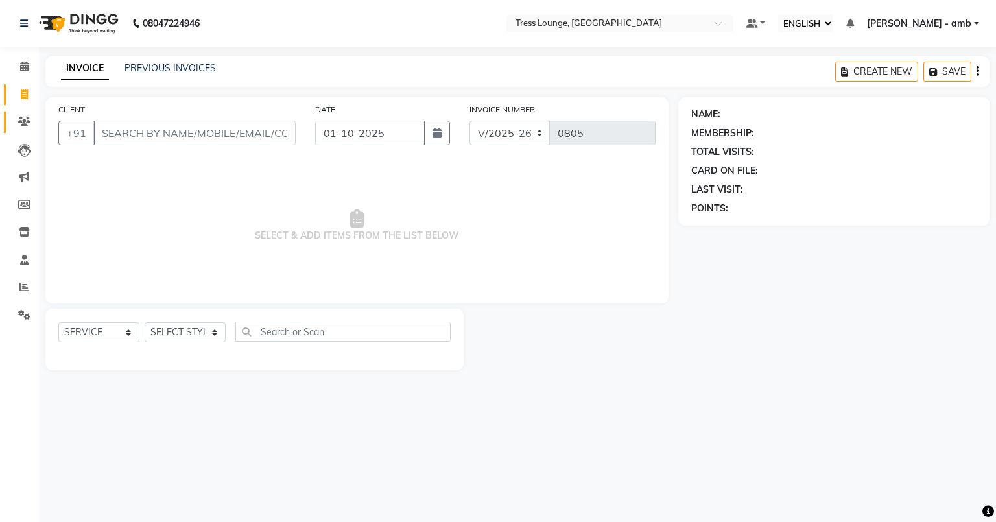
click at [25, 114] on link "CLIENTS" at bounding box center [19, 122] width 31 height 21
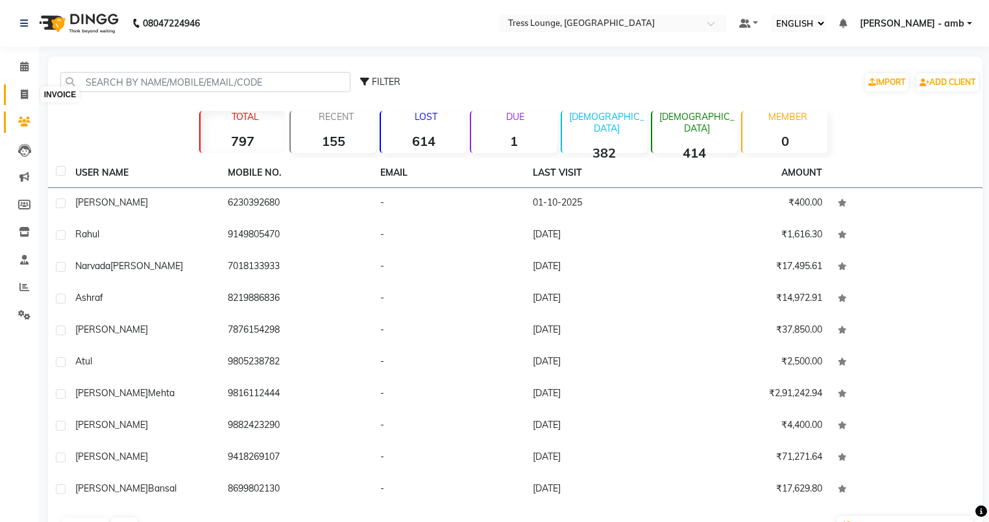
click at [23, 93] on icon at bounding box center [24, 95] width 7 height 10
select select "service"
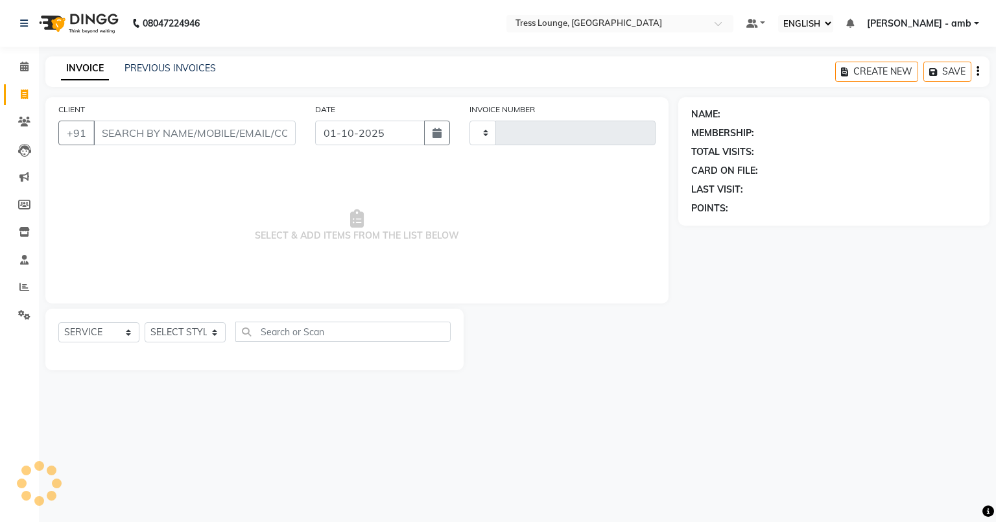
type input "0805"
select select "5899"
click at [155, 64] on link "PREVIOUS INVOICES" at bounding box center [170, 68] width 91 height 12
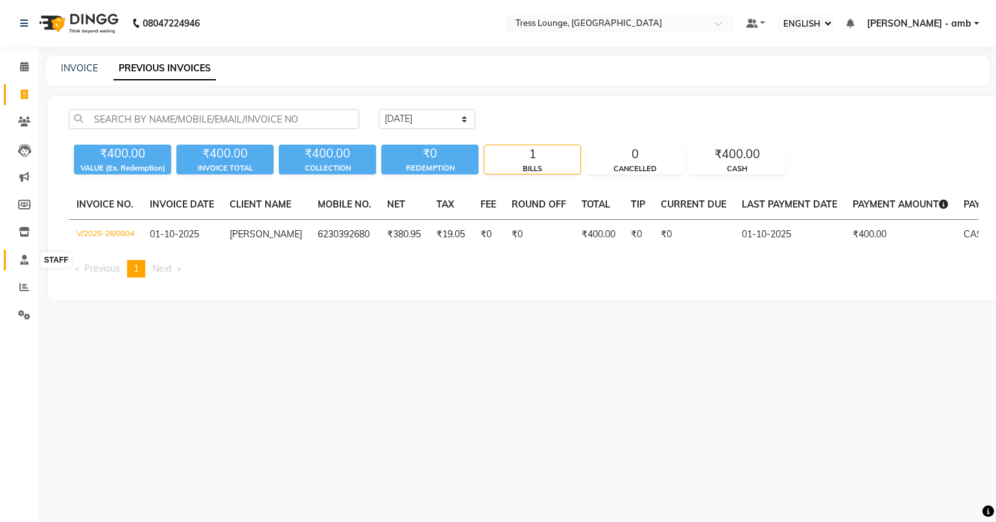
click at [27, 262] on icon at bounding box center [24, 260] width 8 height 10
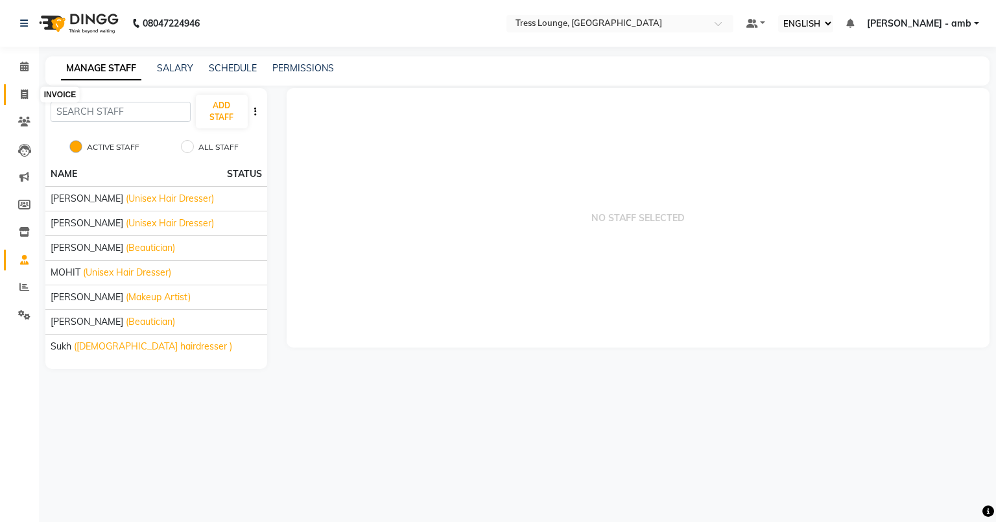
click at [23, 97] on icon at bounding box center [24, 95] width 7 height 10
select select "service"
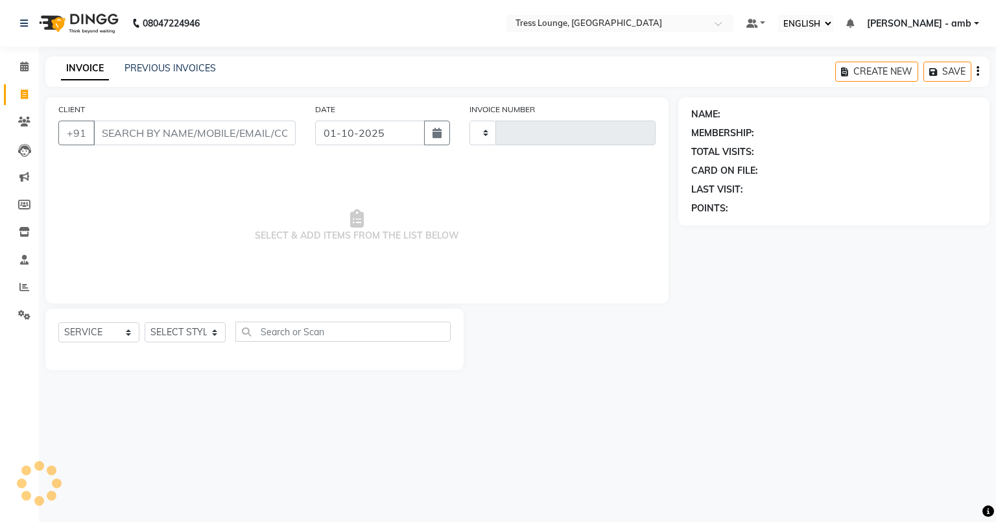
type input "0805"
select select "5899"
click at [199, 64] on link "PREVIOUS INVOICES" at bounding box center [170, 68] width 91 height 12
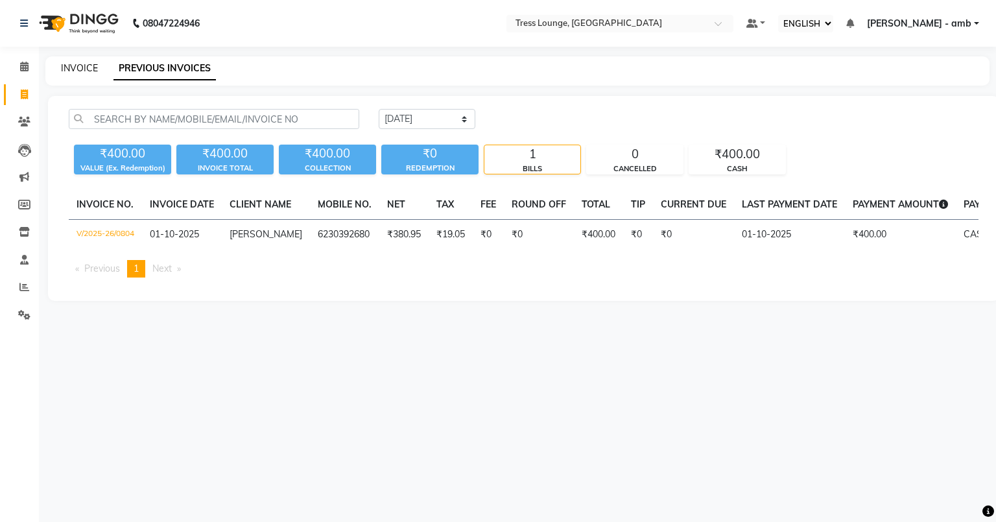
click at [71, 69] on link "INVOICE" at bounding box center [79, 68] width 37 height 12
select select "5899"
select select "service"
